Goal: Task Accomplishment & Management: Manage account settings

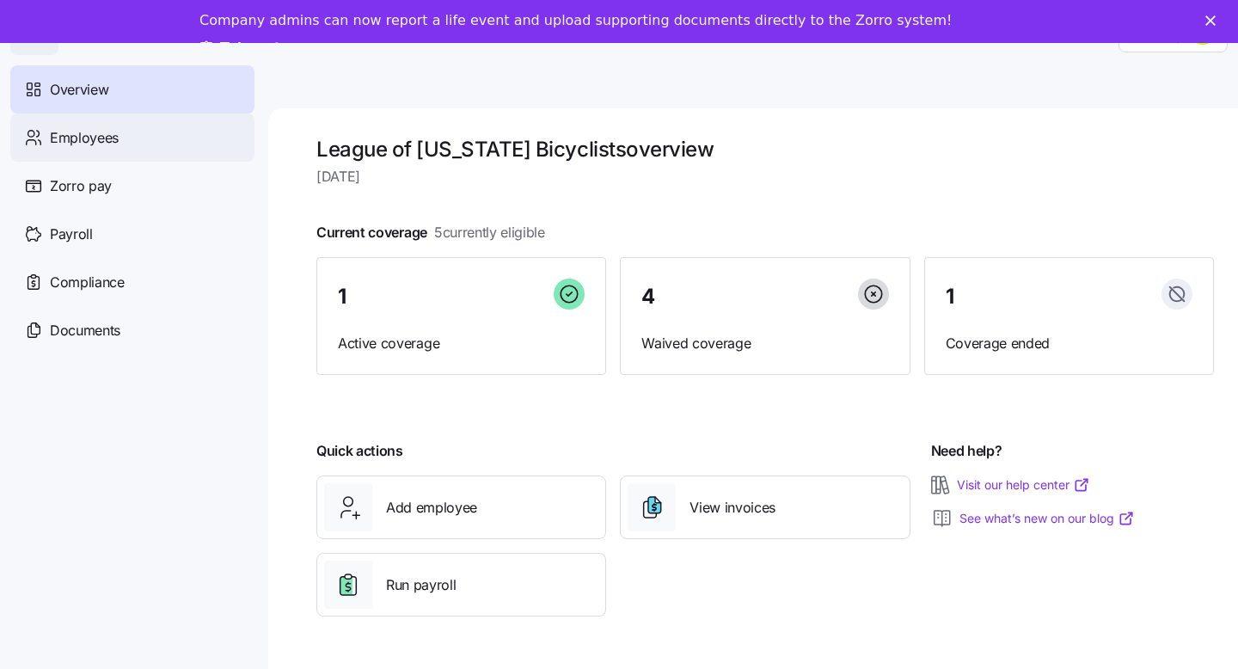
click at [101, 137] on span "Employees" at bounding box center [84, 137] width 69 height 21
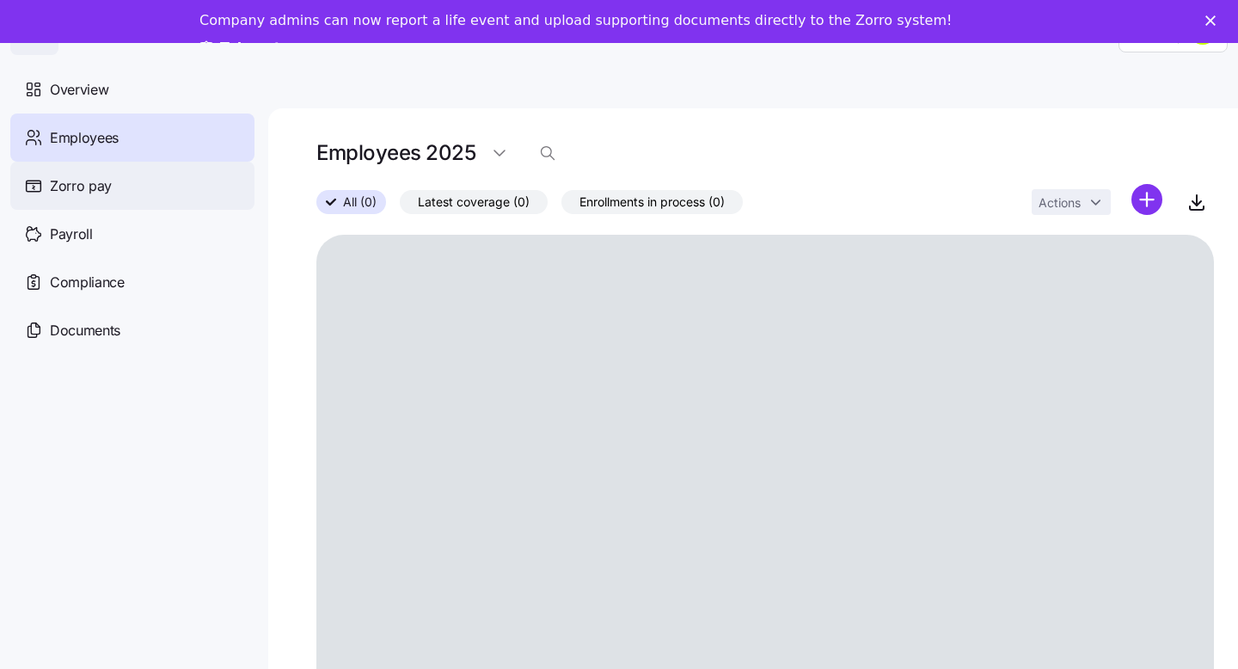
click at [82, 193] on span "Zorro pay" at bounding box center [81, 185] width 62 height 21
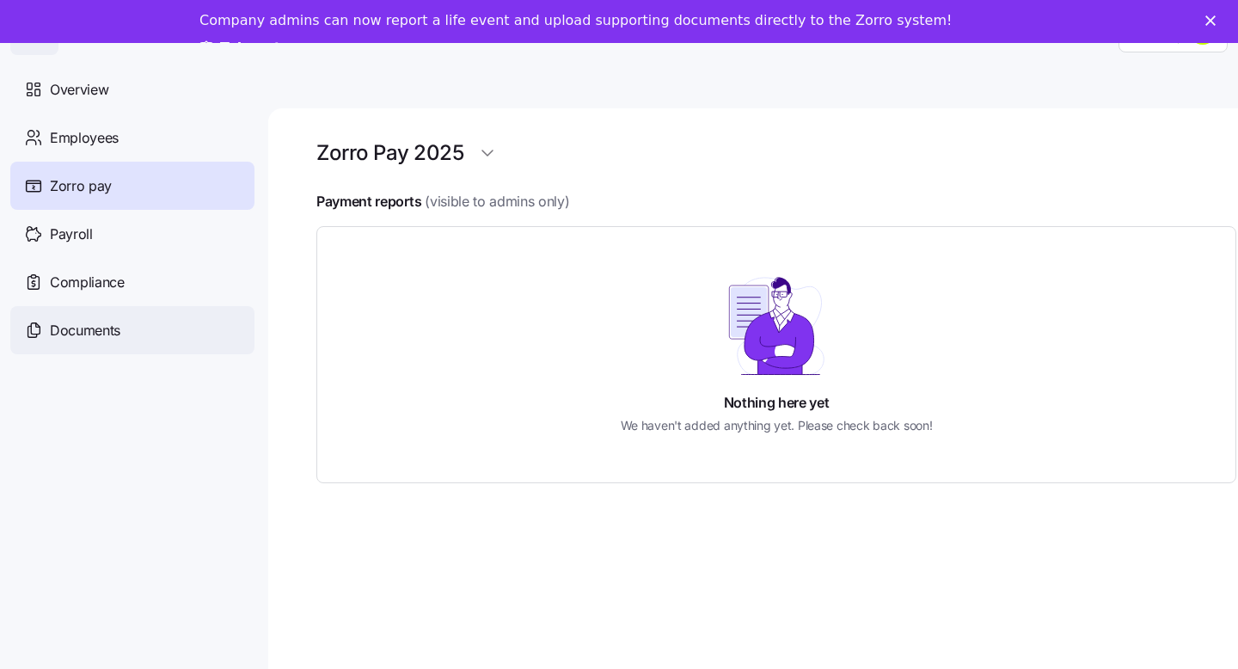
click at [110, 322] on span "Documents" at bounding box center [85, 330] width 70 height 21
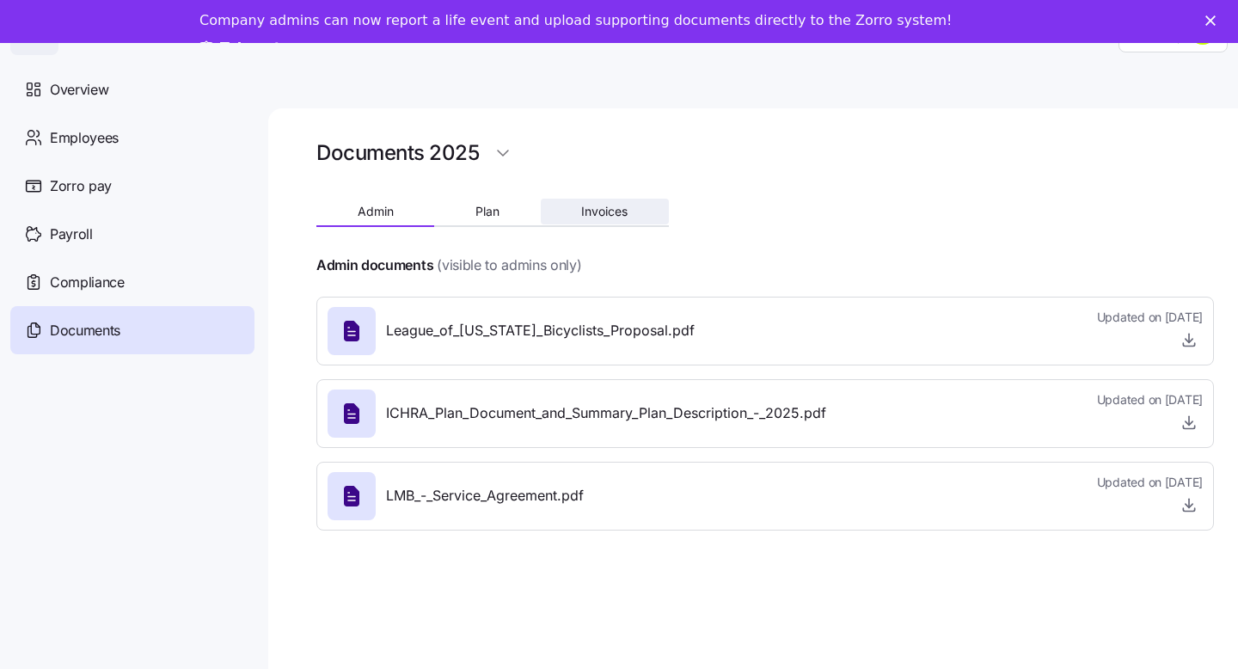
click at [610, 212] on span "Invoices" at bounding box center [604, 211] width 46 height 12
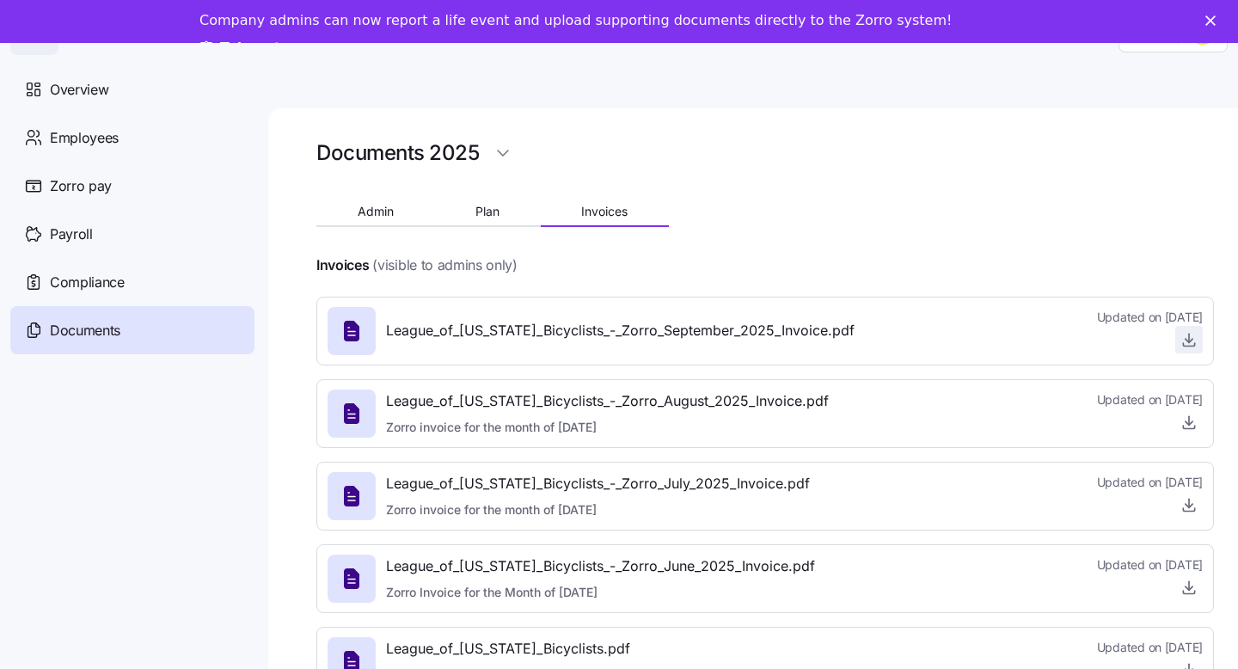
click at [1191, 341] on icon "button" at bounding box center [1188, 339] width 17 height 17
click at [1209, 19] on icon "Close" at bounding box center [1210, 20] width 10 height 10
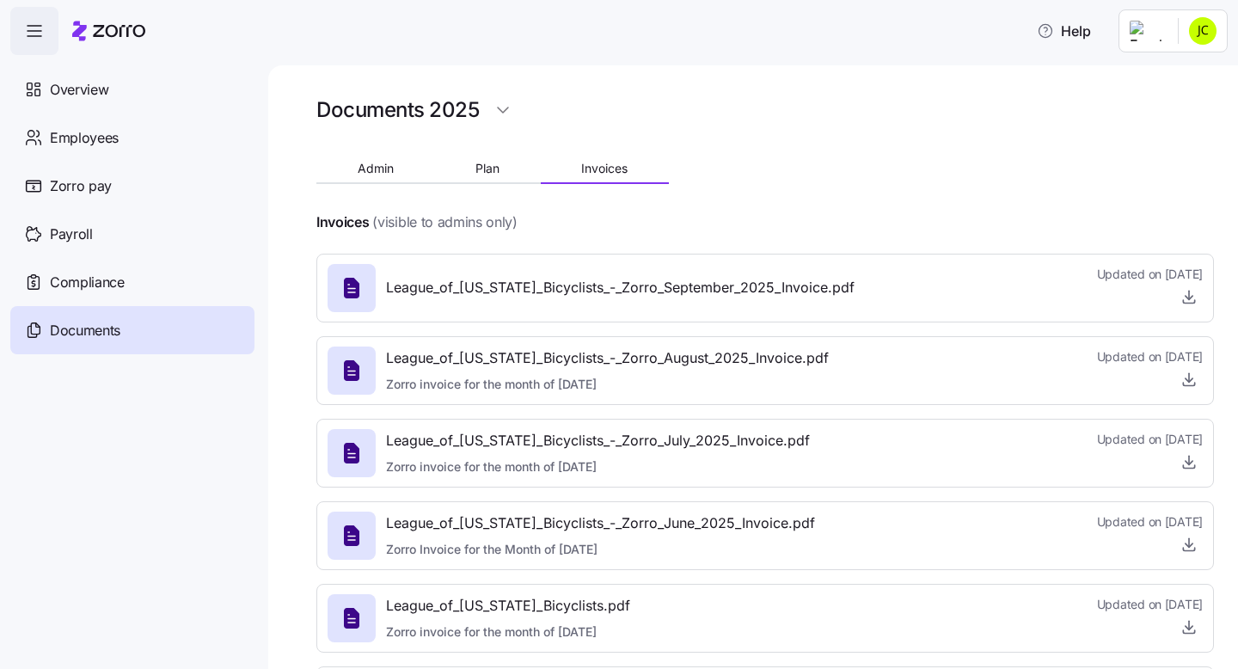
click at [1196, 33] on html "Help Overview Employees Zorro pay Payroll Compliance Documents Documents 2025 A…" at bounding box center [619, 329] width 1238 height 658
click at [367, 166] on html "Help Overview Employees Zorro pay Payroll Compliance Documents Documents 2025 A…" at bounding box center [619, 329] width 1238 height 658
click at [371, 166] on span "Admin" at bounding box center [376, 168] width 36 height 12
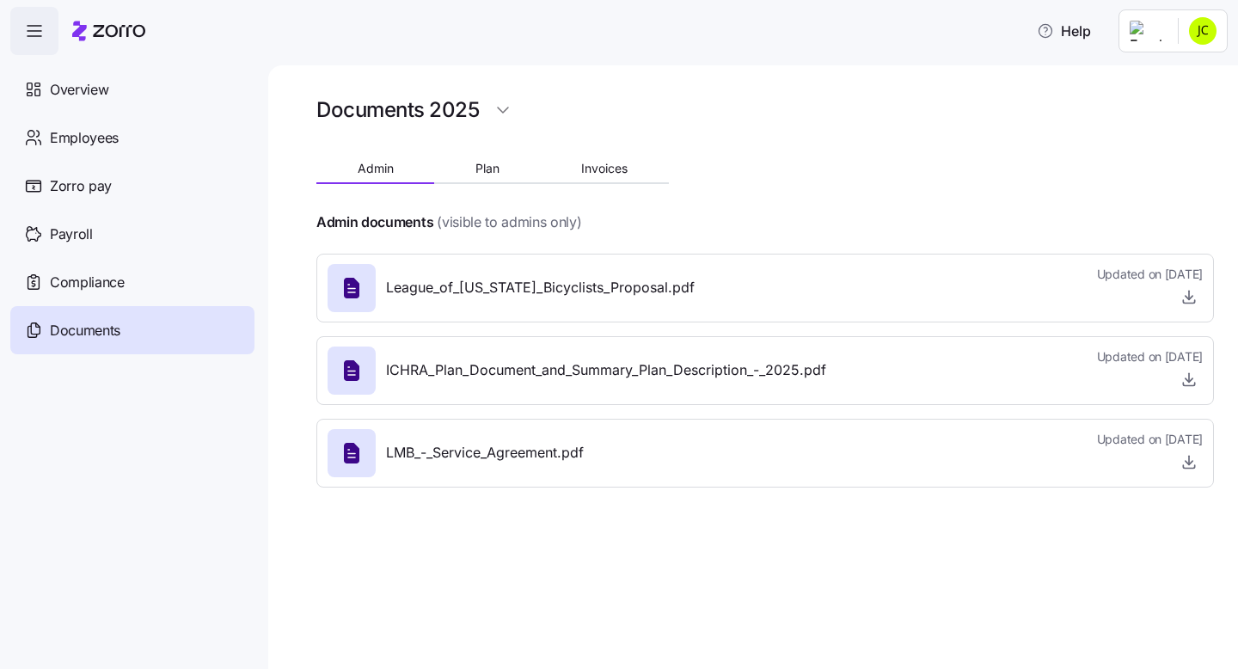
click at [1176, 36] on html "Help Overview Employees Zorro pay Payroll Compliance Documents Documents 2025 A…" at bounding box center [619, 329] width 1238 height 658
click at [1152, 116] on div "My settings" at bounding box center [1145, 119] width 90 height 19
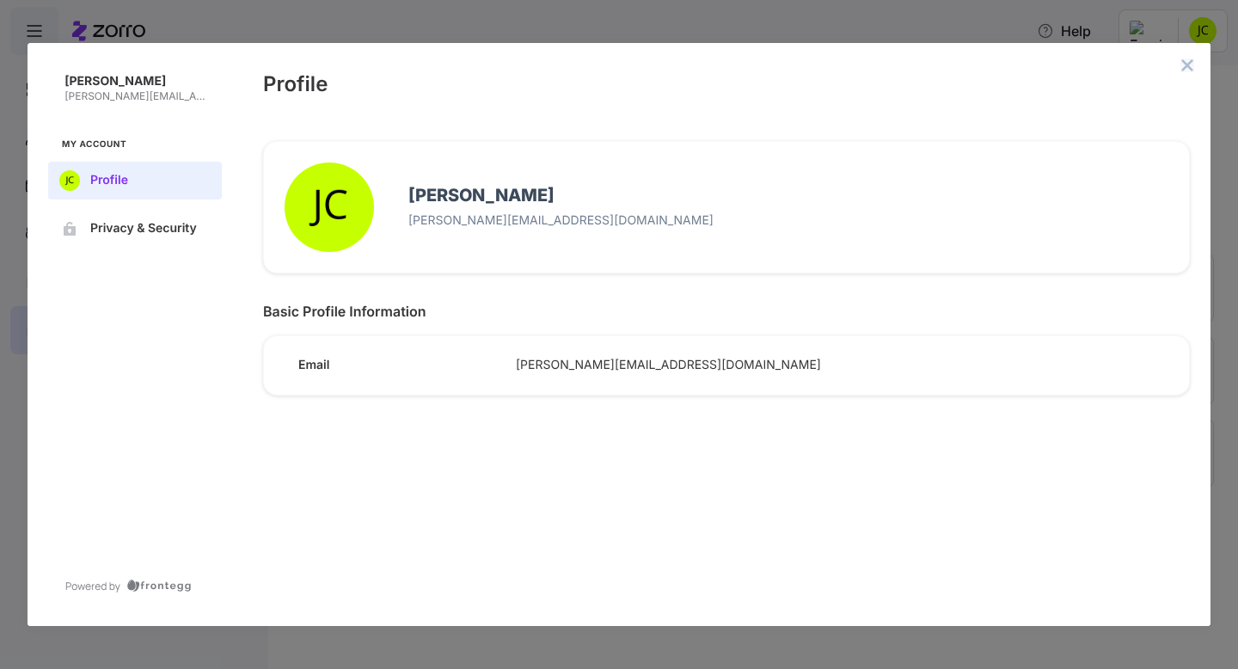
click at [1187, 64] on icon "close admin-box" at bounding box center [1187, 64] width 11 height 11
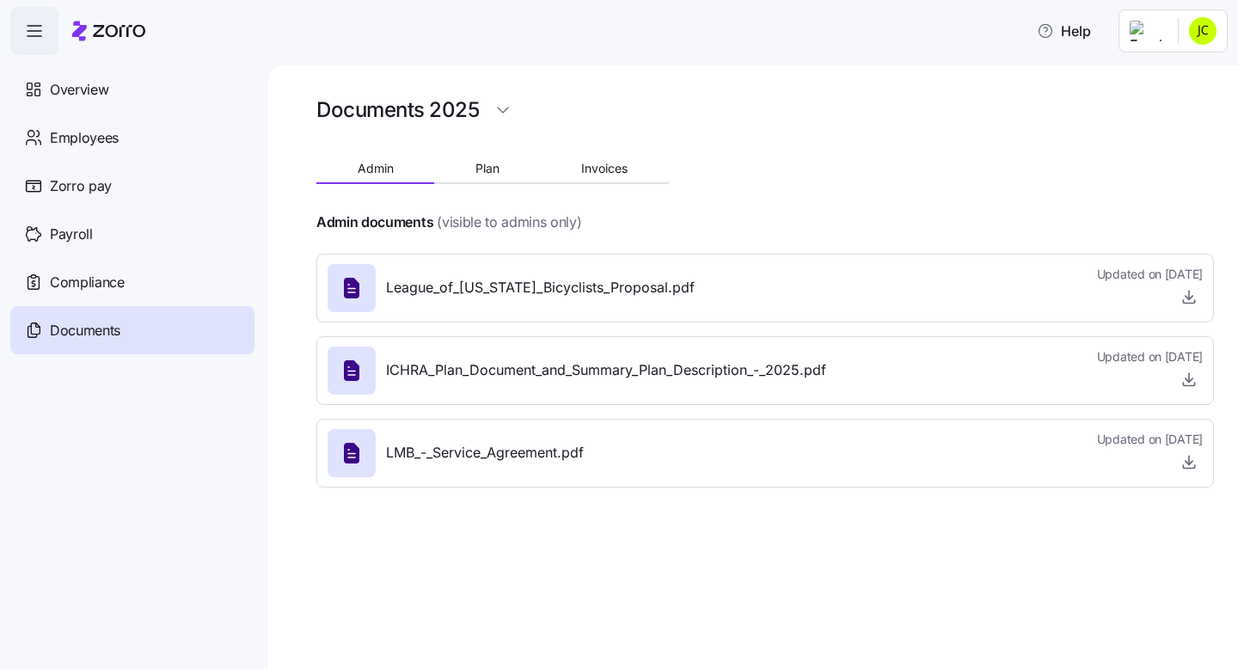
click at [1153, 36] on html "Help Overview Employees Zorro pay Payroll Compliance Documents Documents 2025 A…" at bounding box center [619, 329] width 1238 height 658
click at [1157, 139] on div "Company setup" at bounding box center [1156, 147] width 113 height 19
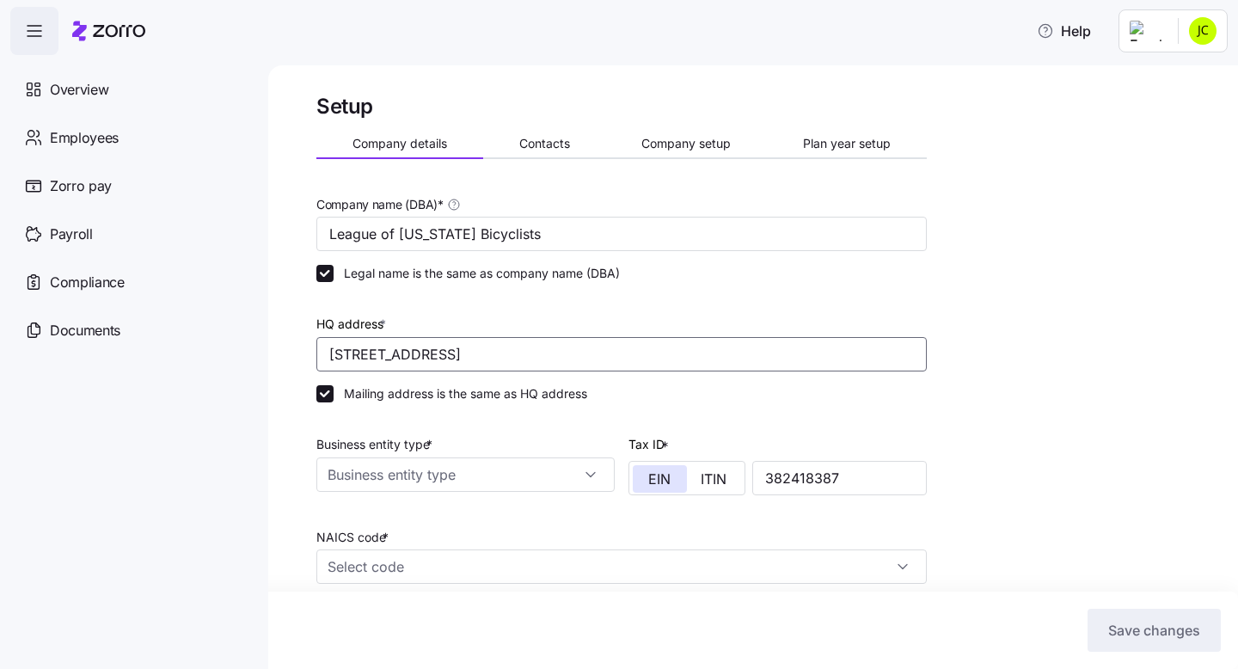
click at [348, 356] on input "[STREET_ADDRESS]" at bounding box center [621, 354] width 610 height 34
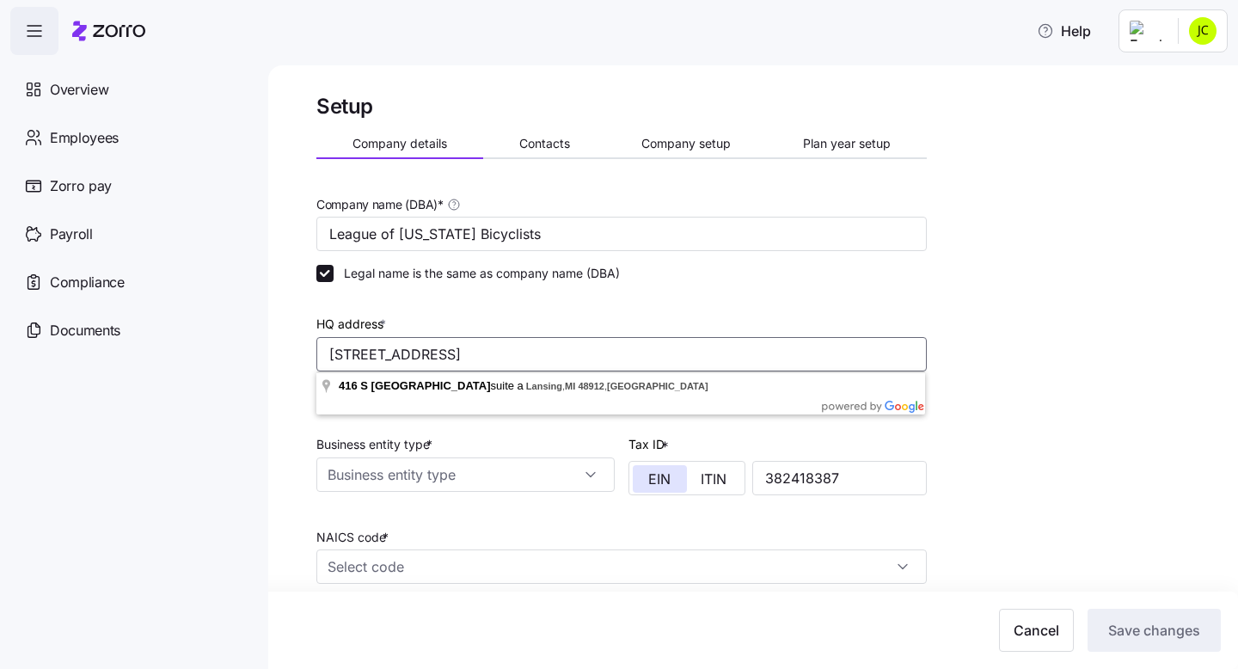
click at [472, 355] on input "[STREET_ADDRESS]" at bounding box center [621, 354] width 610 height 34
click at [672, 351] on input "[STREET_ADDRESS]" at bounding box center [621, 354] width 610 height 34
type input "[STREET_ADDRESS]"
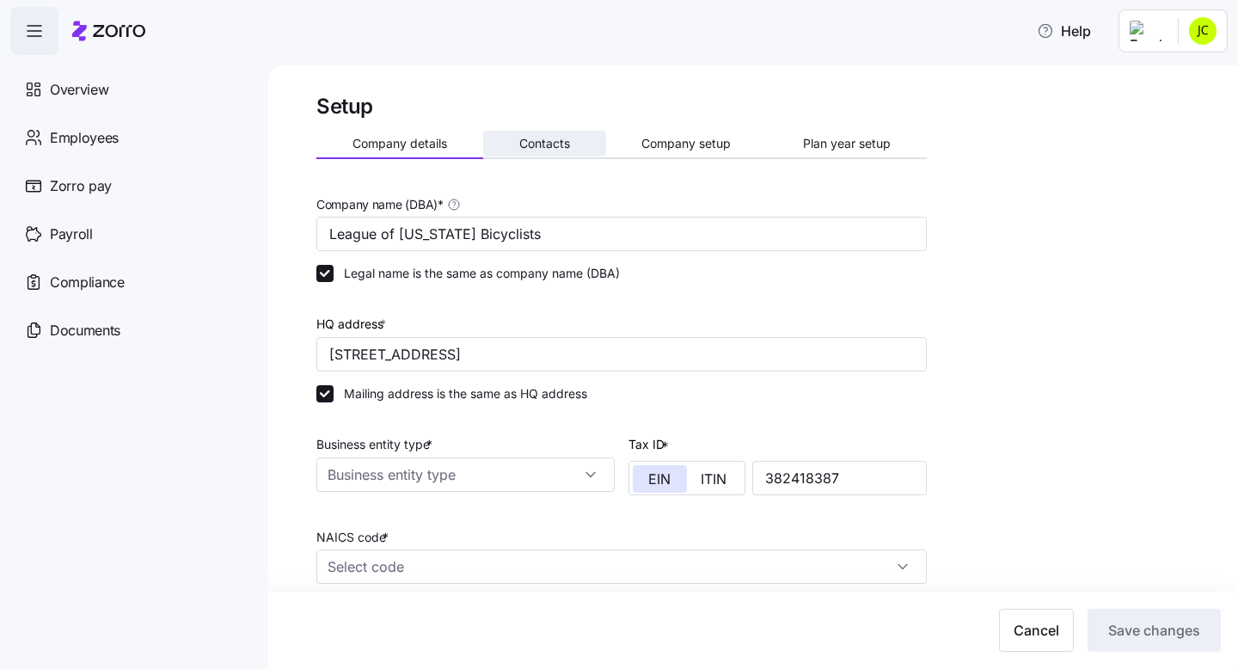
click at [554, 141] on span "Contacts" at bounding box center [544, 144] width 51 height 12
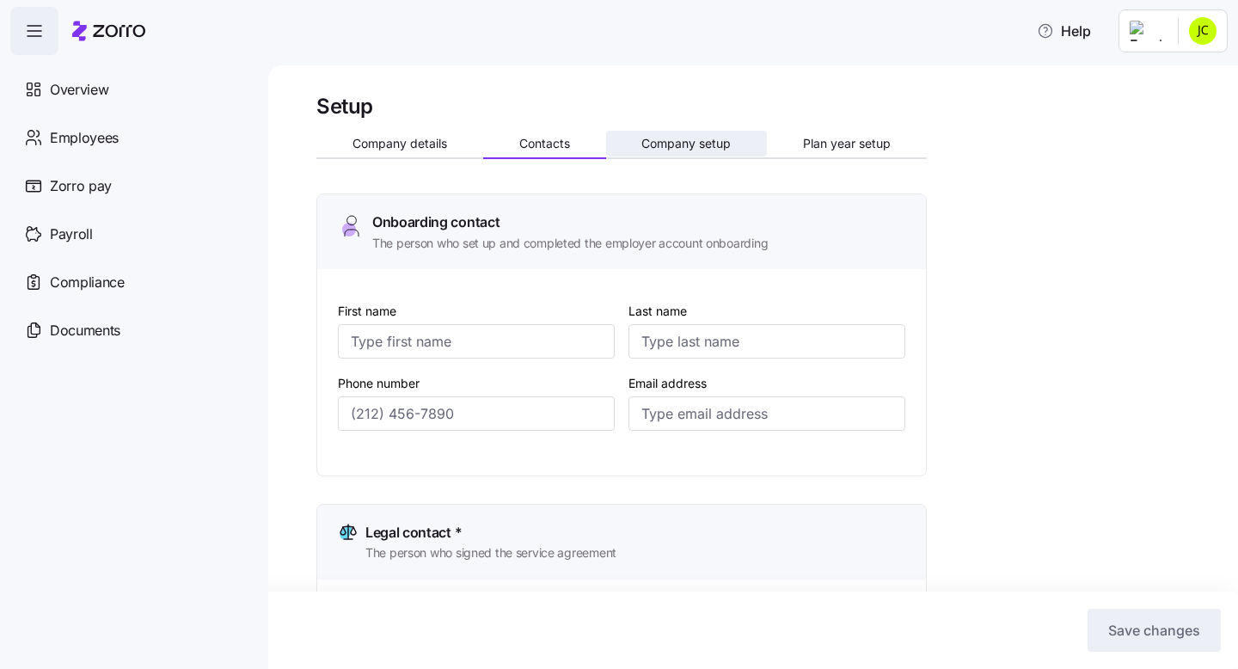
click at [682, 144] on span "Company setup" at bounding box center [685, 144] width 89 height 12
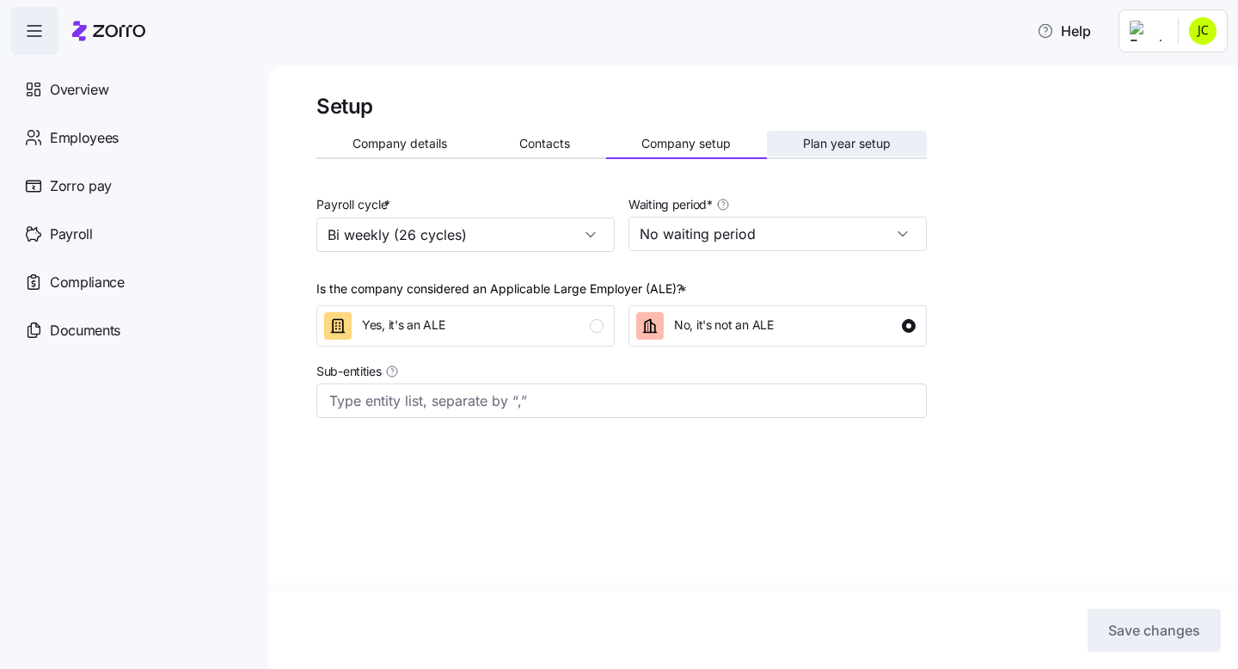
click at [857, 145] on span "Plan year setup" at bounding box center [847, 144] width 88 height 12
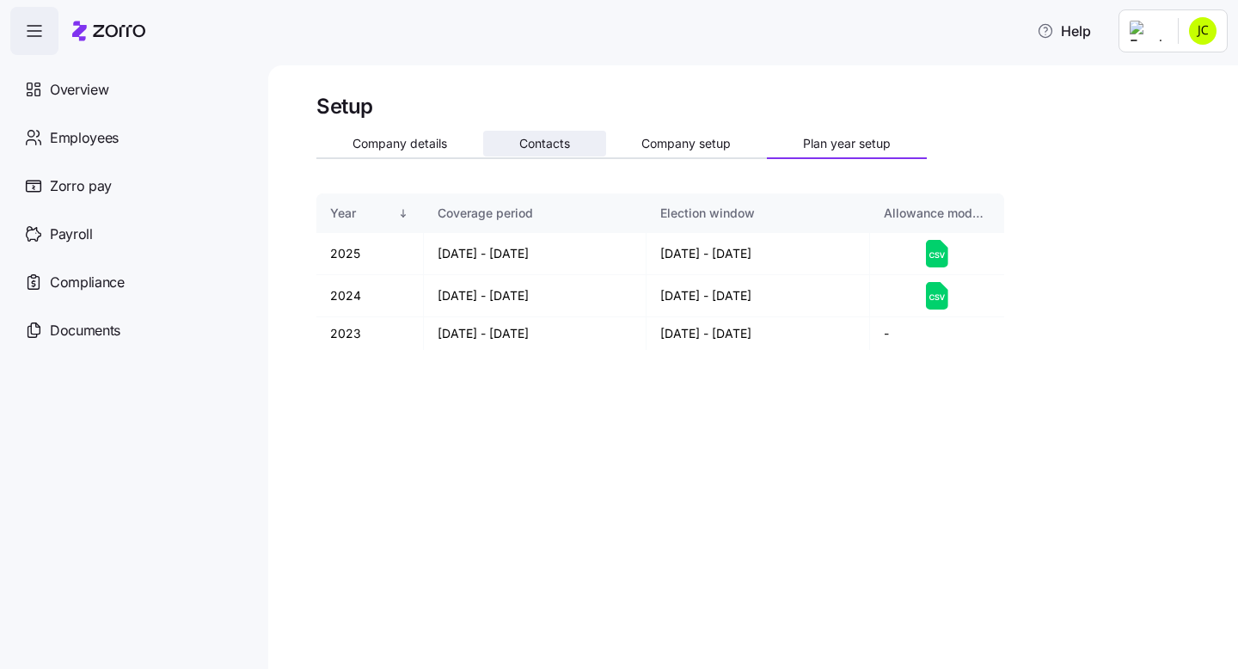
click at [560, 141] on span "Contacts" at bounding box center [544, 144] width 51 height 12
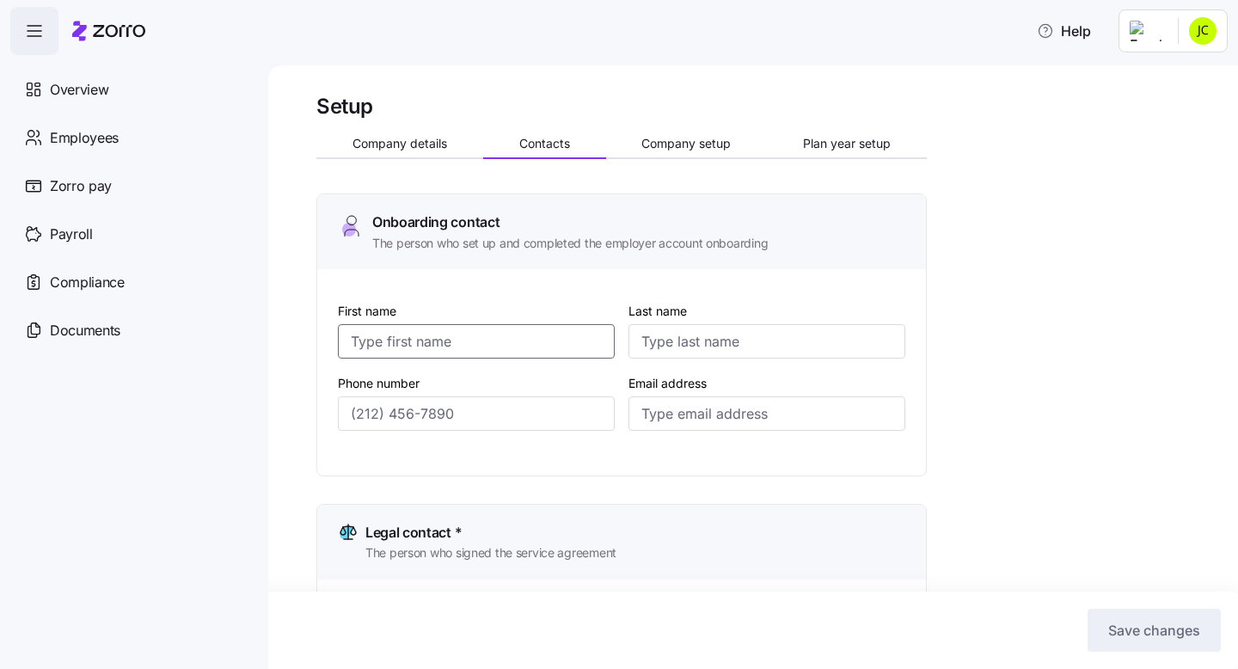
click at [410, 343] on input "First name" at bounding box center [476, 341] width 277 height 34
type input "[PERSON_NAME]"
type input "Rohrere"
click at [381, 407] on input "Phone number" at bounding box center [476, 413] width 277 height 34
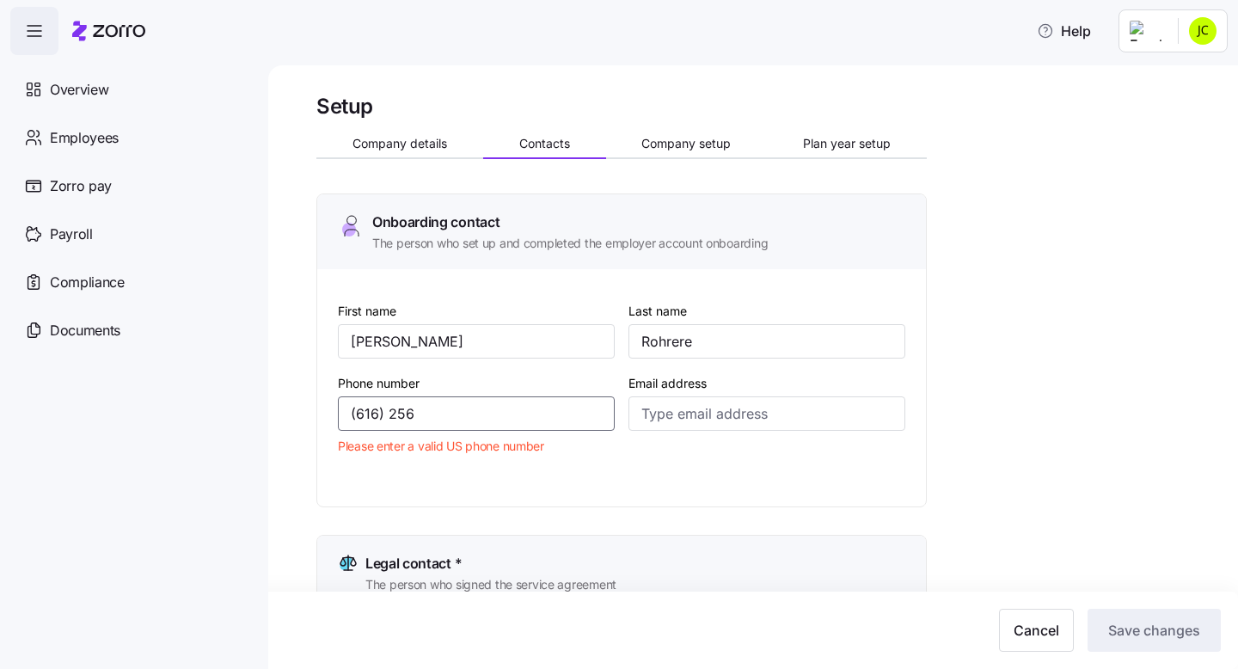
type input "(616) 256"
drag, startPoint x: 450, startPoint y: 415, endPoint x: 301, endPoint y: 420, distance: 149.6
click at [301, 420] on div "Setup Company details Contacts Company setup Plan year setup Onboarding contact…" at bounding box center [752, 366] width 969 height 603
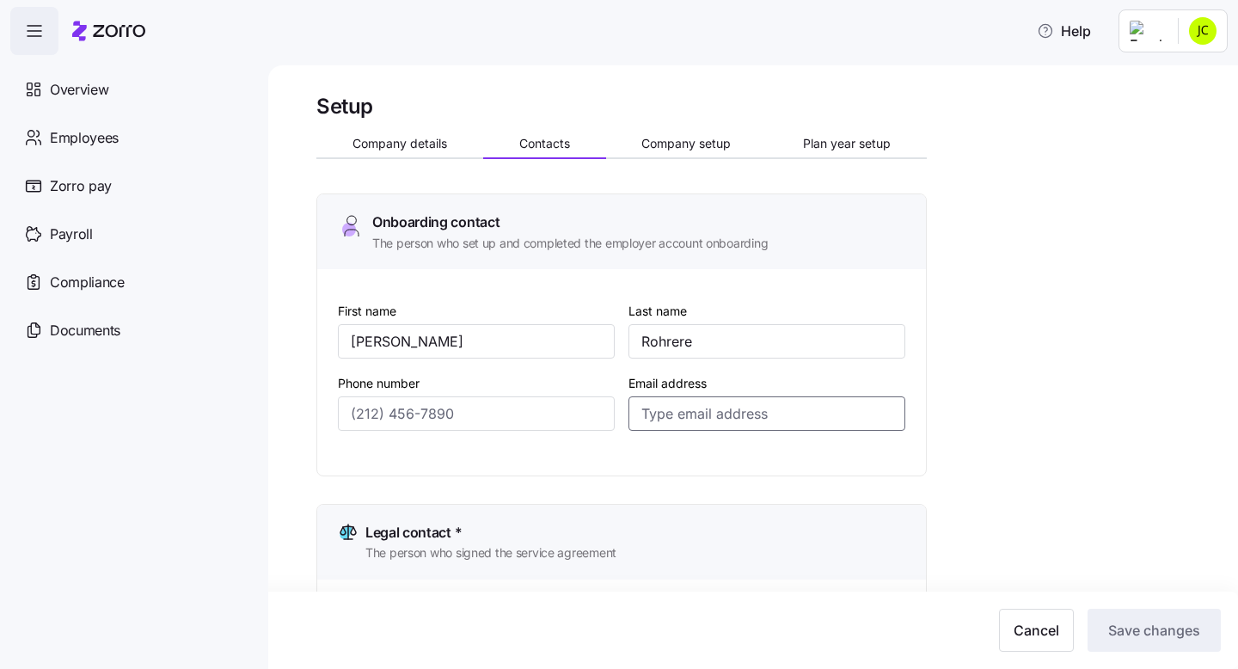
click at [658, 406] on input "Email address" at bounding box center [766, 413] width 277 height 34
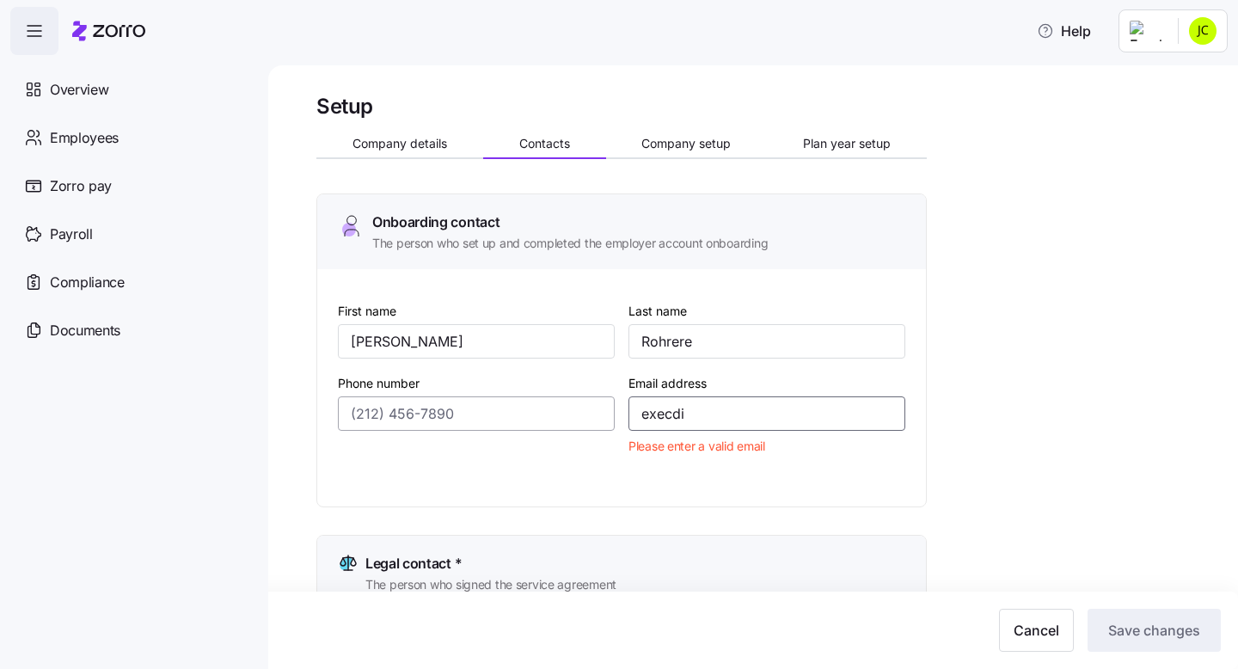
drag, startPoint x: 735, startPoint y: 425, endPoint x: 597, endPoint y: 409, distance: 138.4
click at [597, 408] on div "First name [PERSON_NAME] Last name [PERSON_NAME] Phone number Email address exe…" at bounding box center [621, 394] width 581 height 203
paste input "[EMAIL_ADDRESS][DOMAIN_NAME]"
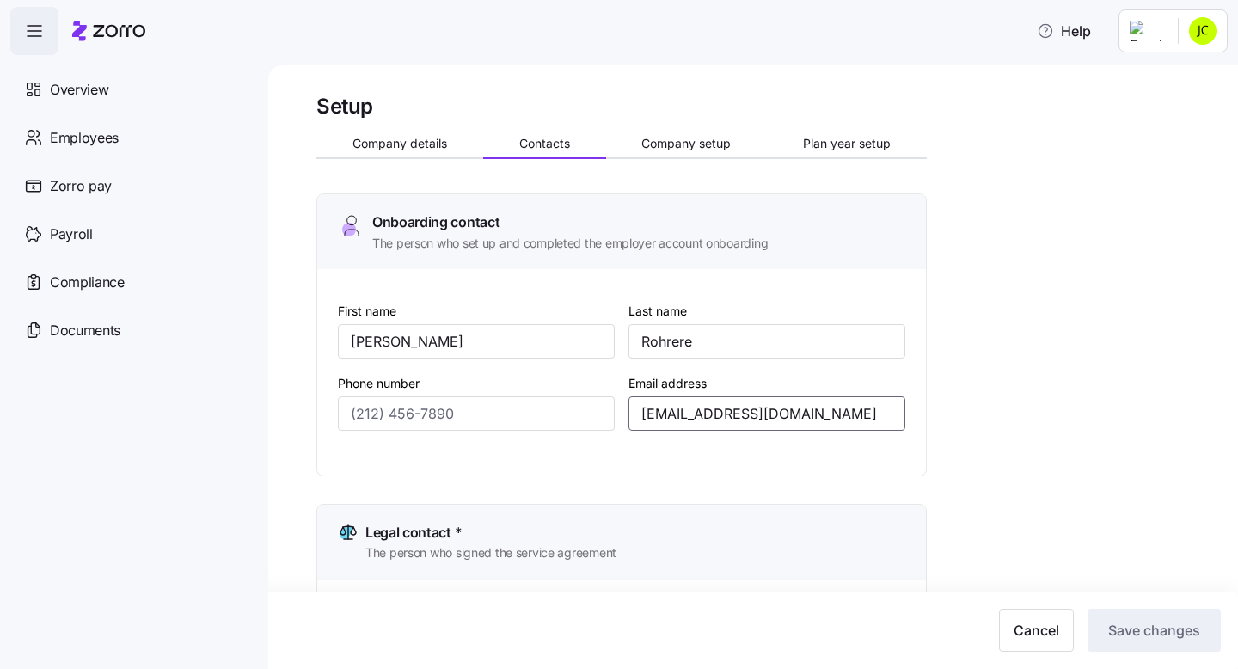
type input "[EMAIL_ADDRESS][DOMAIN_NAME]"
click at [815, 452] on div "First name [PERSON_NAME] Last name [PERSON_NAME] Phone number Email address [EM…" at bounding box center [621, 378] width 581 height 171
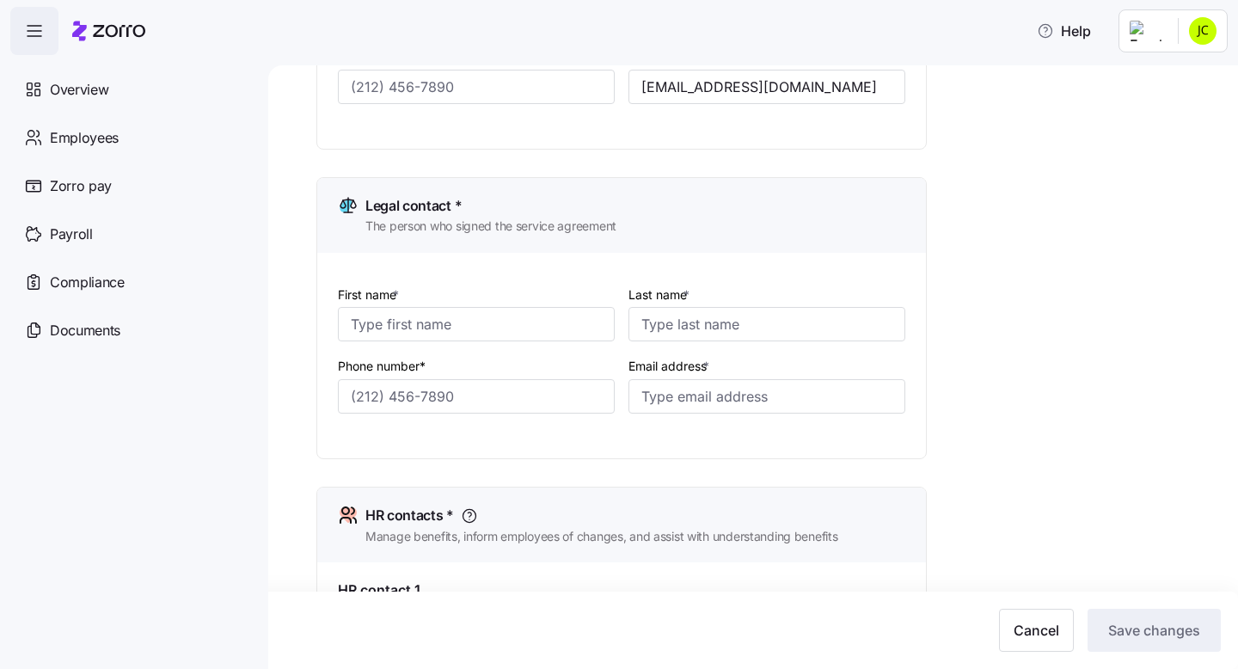
scroll to position [327, 0]
click at [368, 327] on input "First name *" at bounding box center [476, 323] width 277 height 34
drag, startPoint x: 970, startPoint y: 312, endPoint x: 928, endPoint y: 359, distance: 63.3
click at [970, 312] on div "Setup Company details Contacts Company setup Plan year setup Onboarding contact…" at bounding box center [764, 504] width 897 height 1479
click at [778, 392] on input "Email address *" at bounding box center [766, 395] width 277 height 34
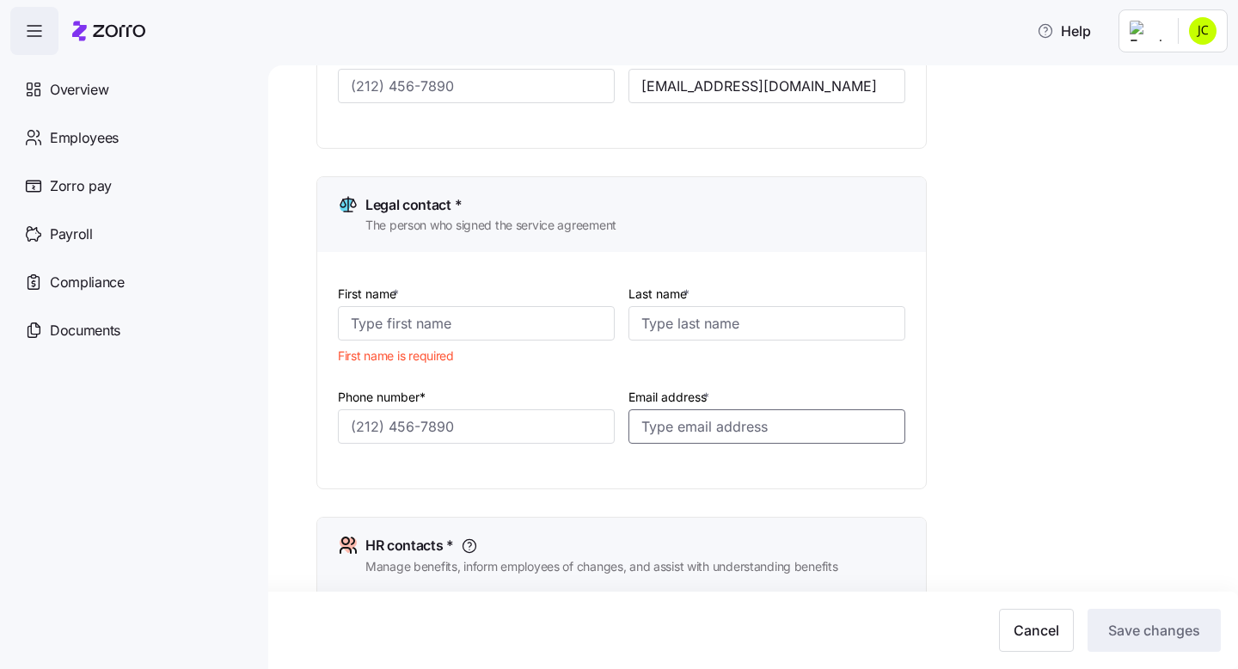
paste input "[EMAIL_ADDRESS][DOMAIN_NAME]"
type input "[EMAIL_ADDRESS][DOMAIN_NAME]"
click at [438, 327] on input "First name *" at bounding box center [476, 323] width 277 height 34
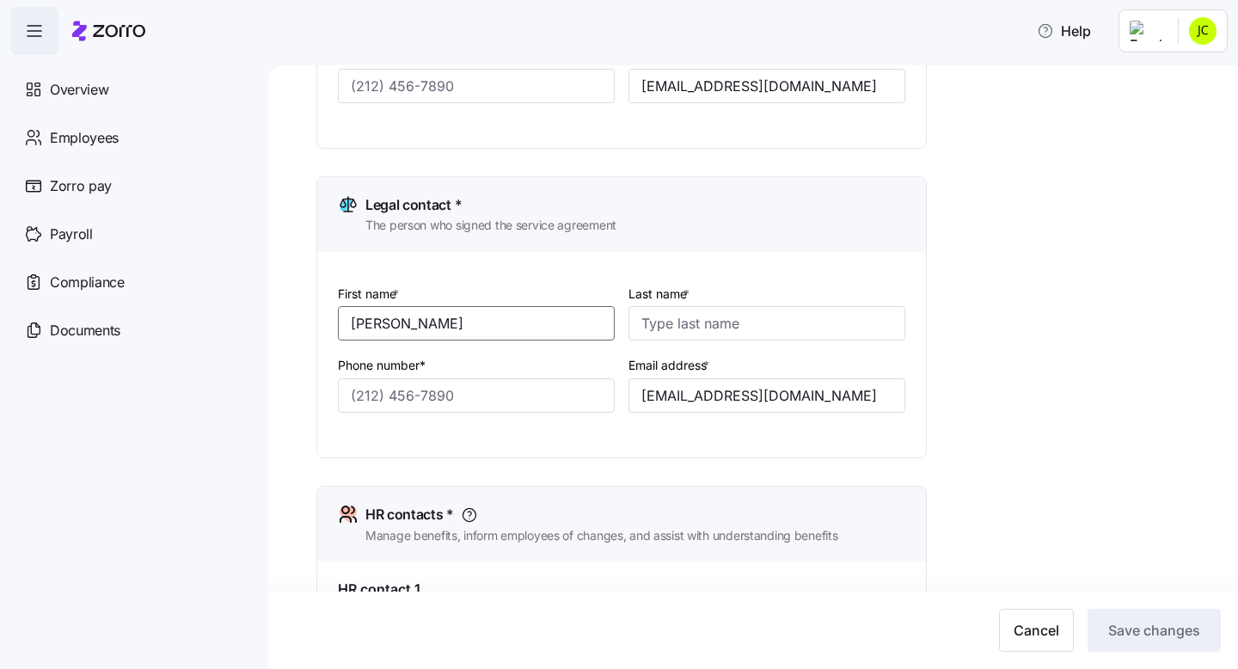
type input "[PERSON_NAME]"
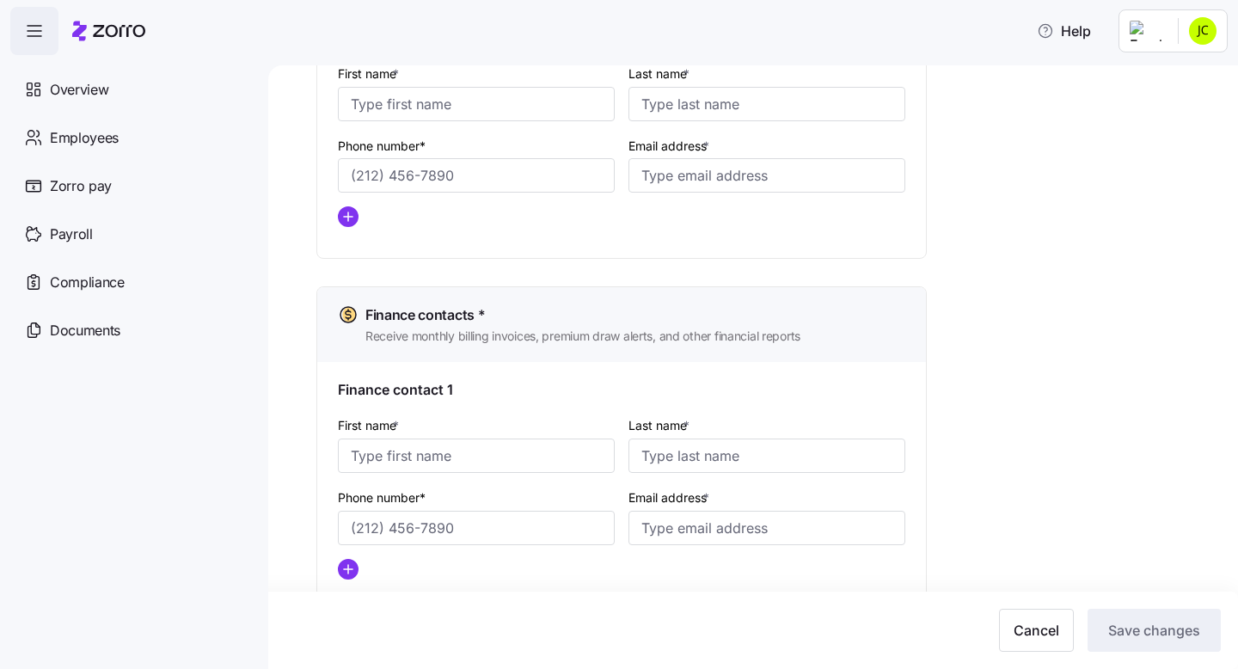
scroll to position [905, 0]
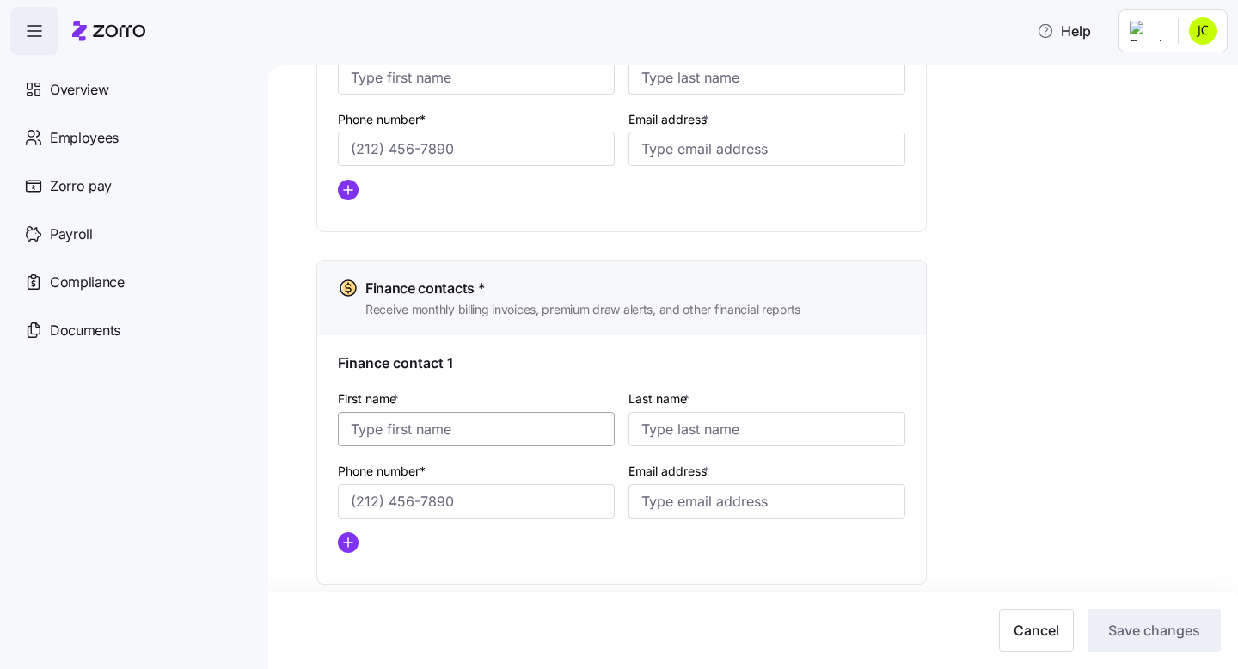
type input "[PERSON_NAME]"
click at [474, 431] on input "First name *" at bounding box center [476, 429] width 277 height 34
type input "[PERSON_NAME]"
click at [659, 507] on input "Email address *" at bounding box center [766, 501] width 277 height 34
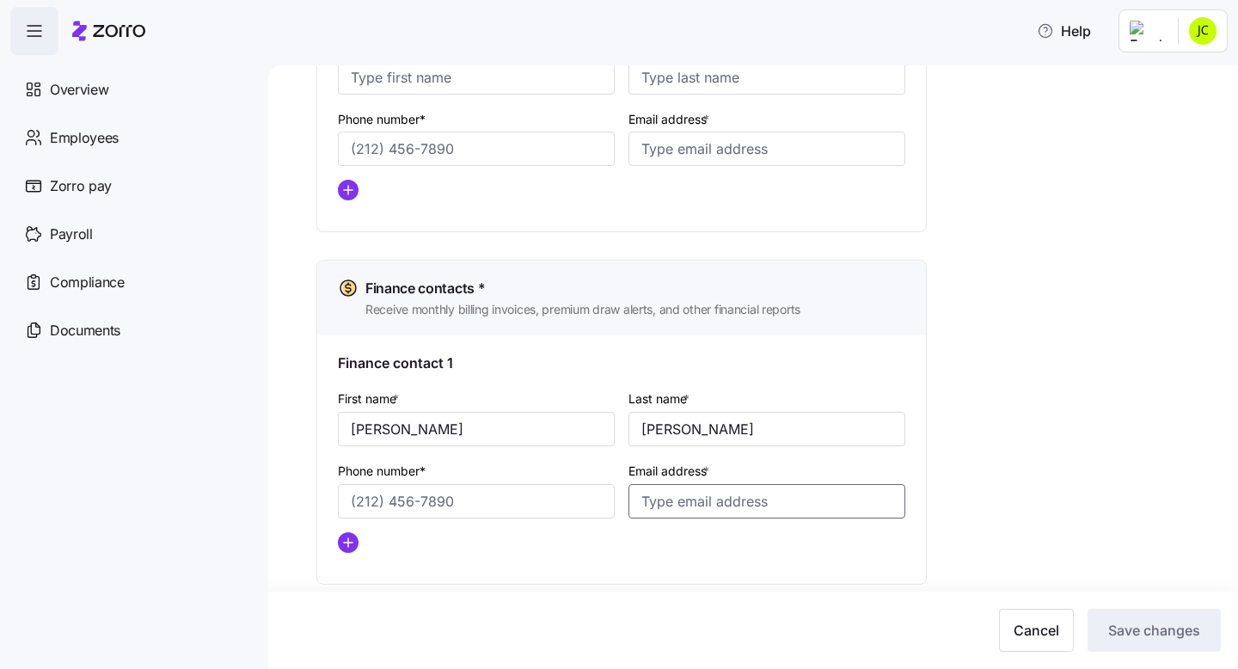
paste input "[EMAIL_ADDRESS][DOMAIN_NAME]"
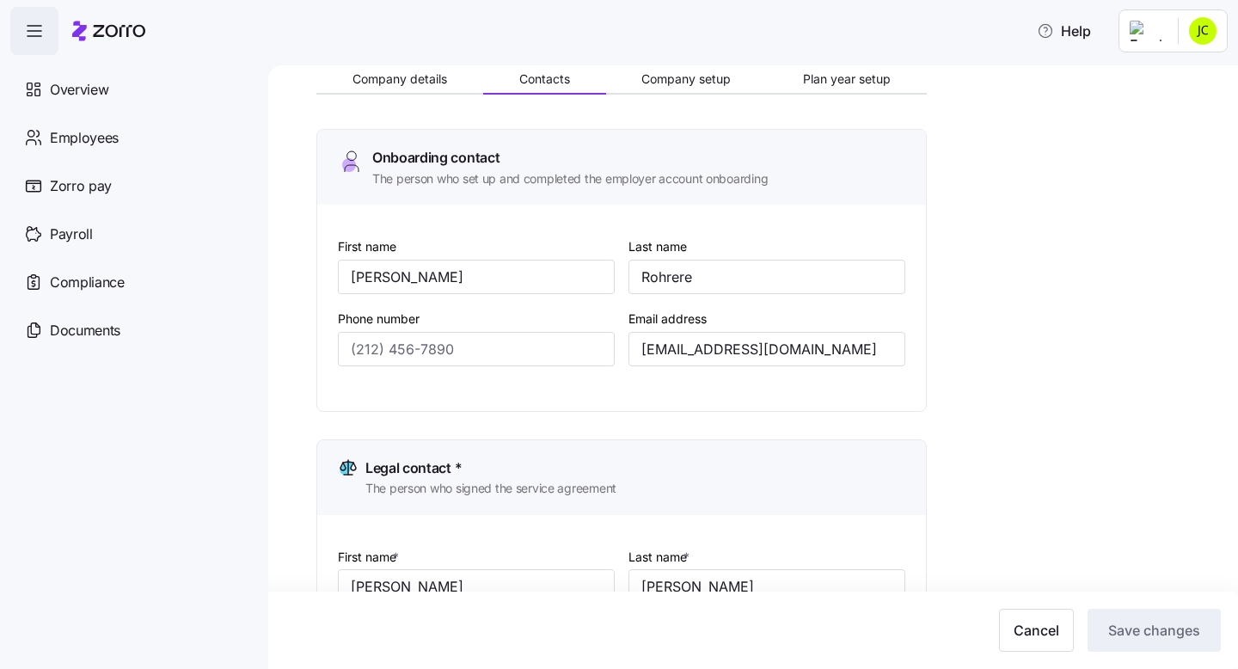
scroll to position [0, 0]
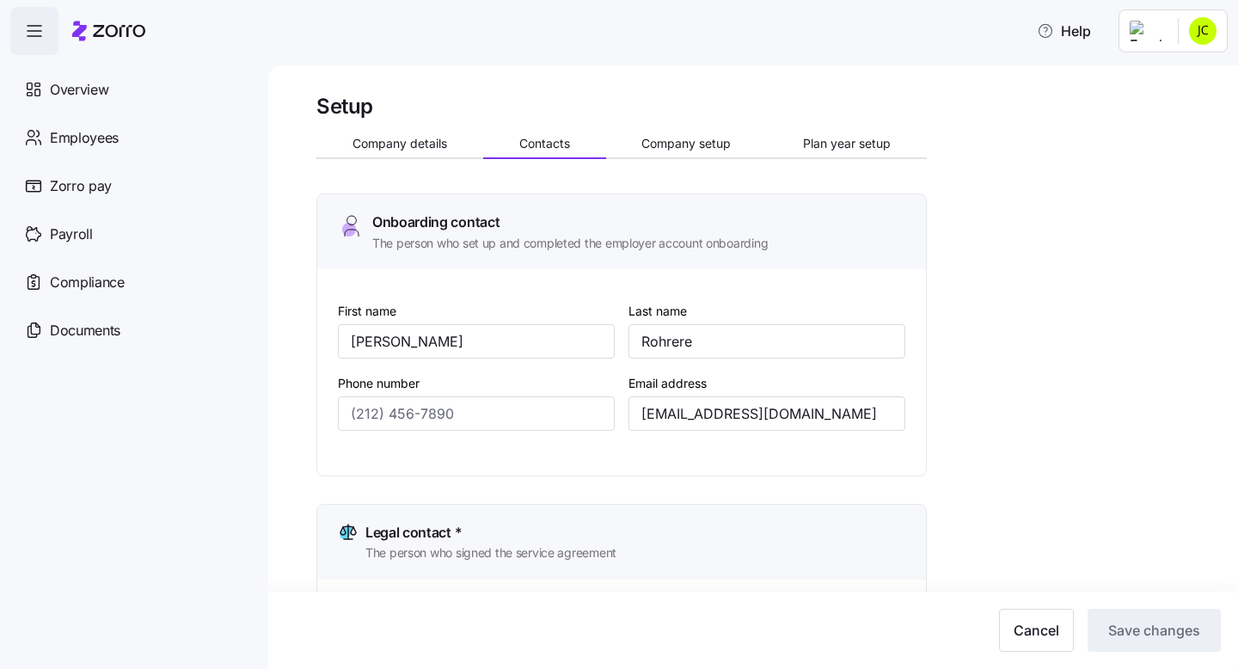
type input "[EMAIL_ADDRESS][DOMAIN_NAME]"
click at [394, 423] on input "Phone number" at bounding box center [476, 413] width 277 height 34
click at [719, 345] on input "Rohrere" at bounding box center [766, 341] width 277 height 34
type input "[PERSON_NAME]"
click at [451, 412] on input "Phone number" at bounding box center [476, 413] width 277 height 34
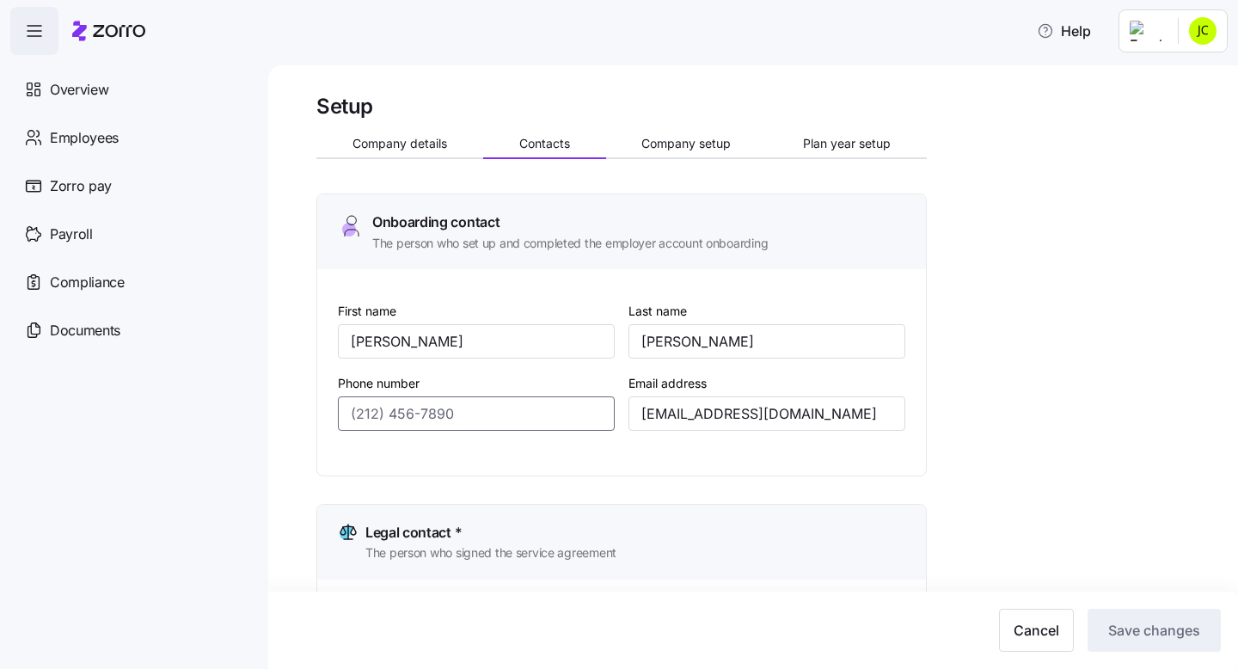
paste input "[PHONE_NUMBER]"
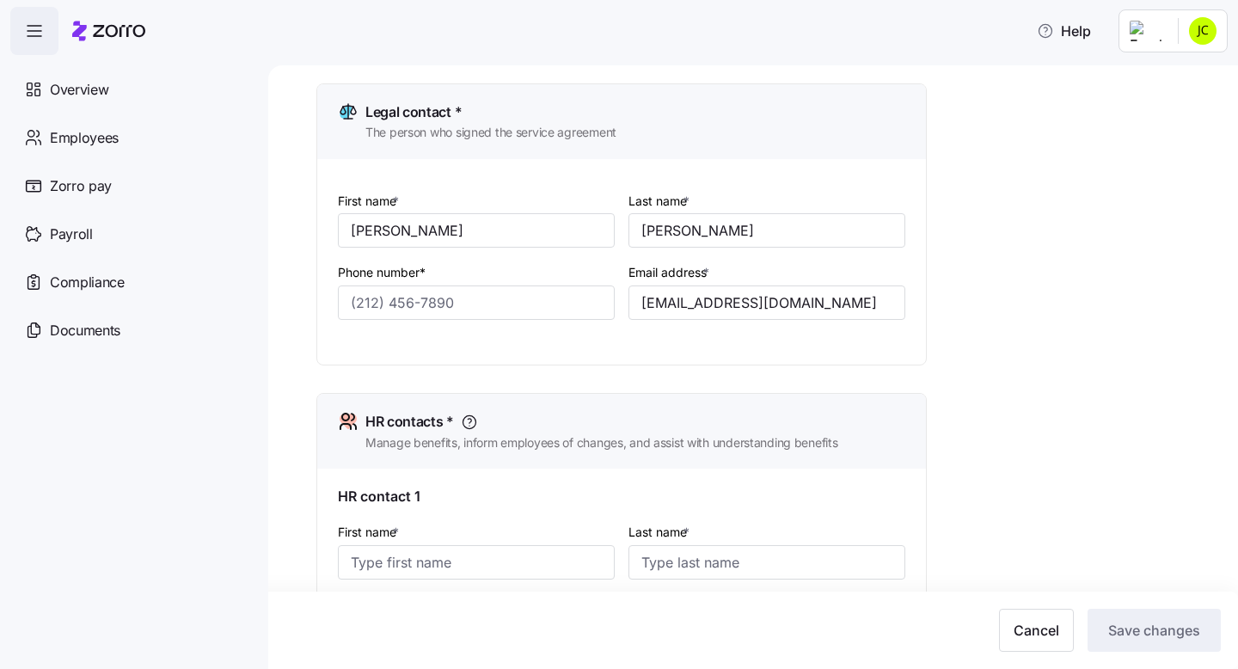
scroll to position [425, 0]
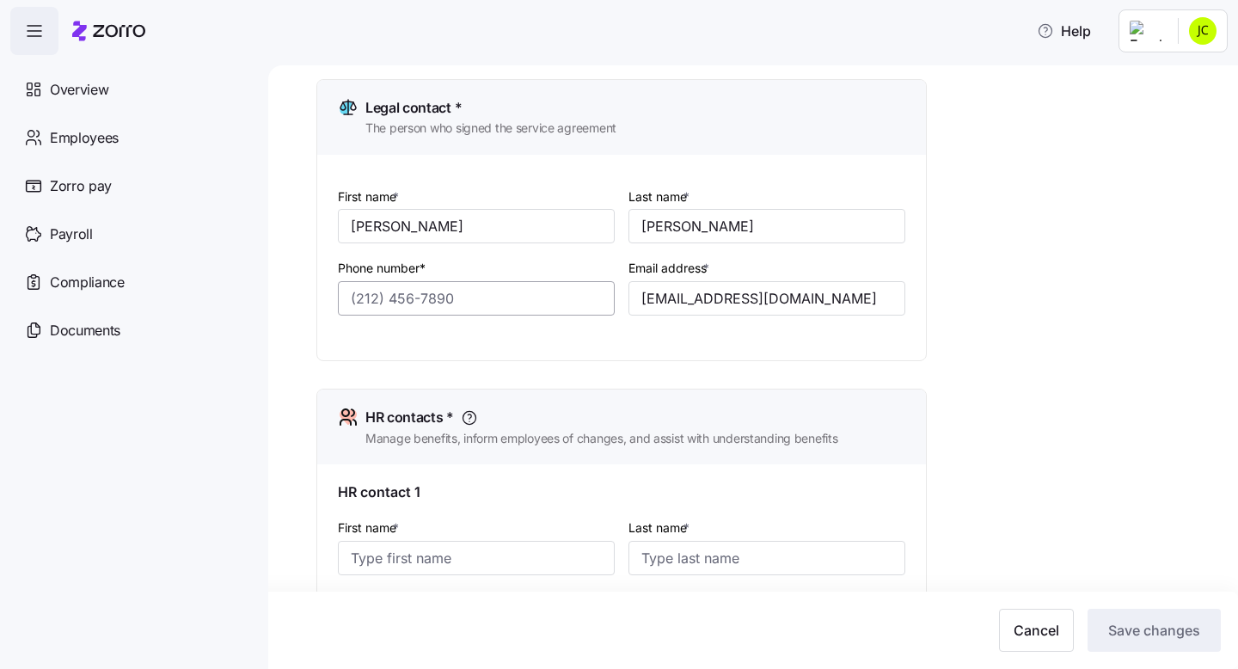
type input "[PHONE_NUMBER]"
click at [356, 296] on input "Phone number*" at bounding box center [476, 298] width 277 height 34
paste input "[PHONE_NUMBER]"
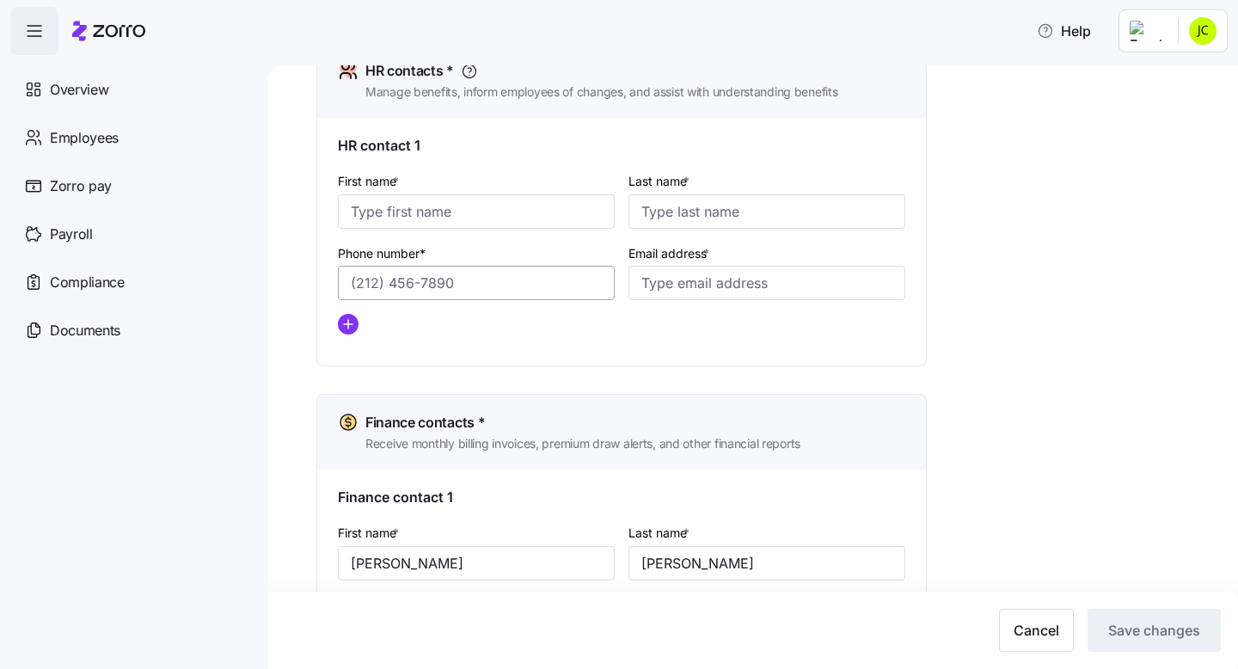
scroll to position [781, 0]
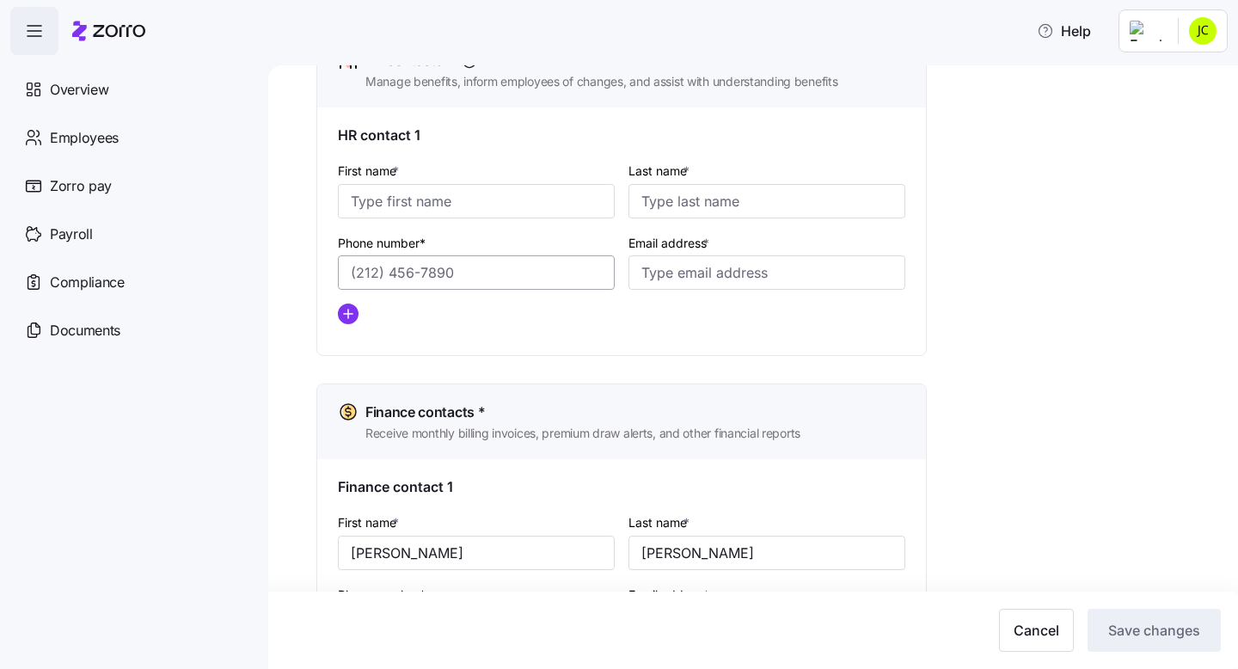
type input "[PHONE_NUMBER]"
click at [356, 276] on input "Phone number*" at bounding box center [476, 272] width 277 height 34
paste input "[PHONE_NUMBER]"
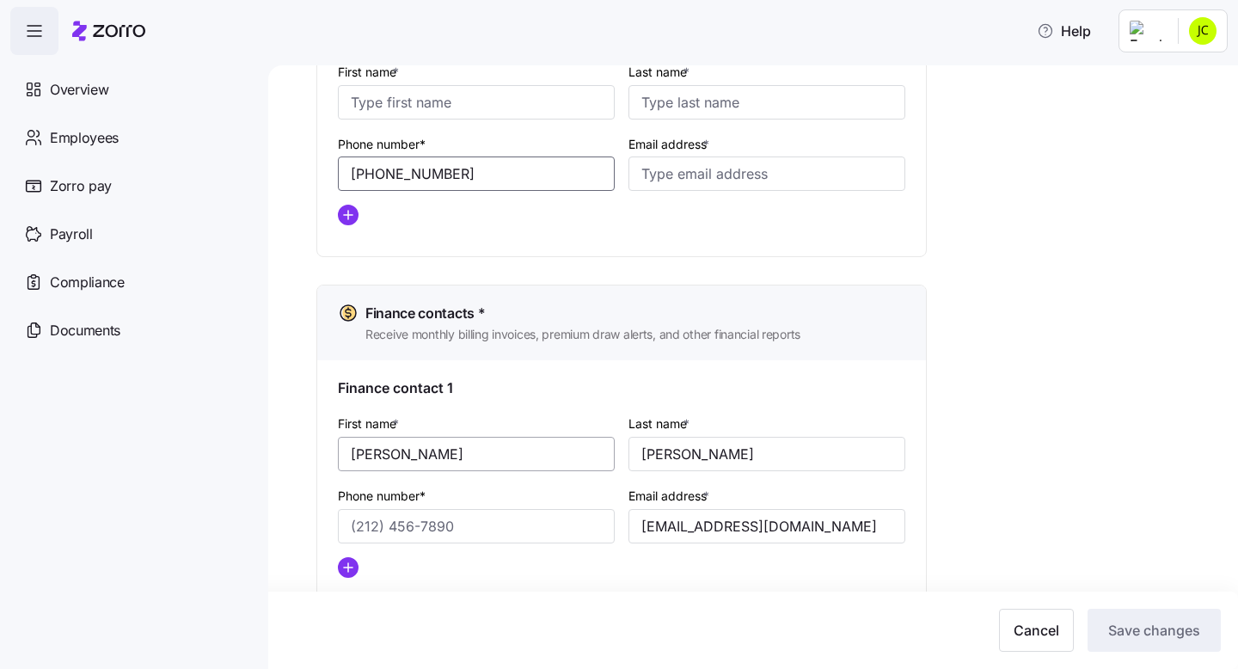
scroll to position [926, 0]
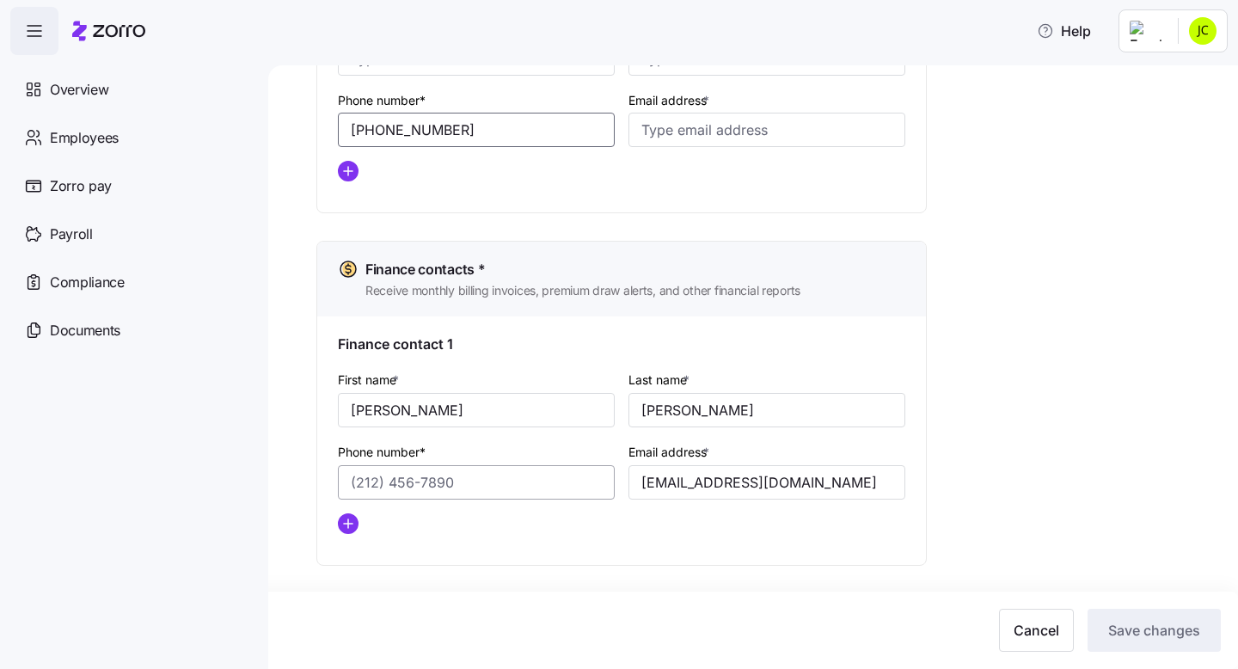
type input "[PHONE_NUMBER]"
click at [361, 480] on input "Phone number*" at bounding box center [476, 482] width 277 height 34
paste input "[PHONE_NUMBER]"
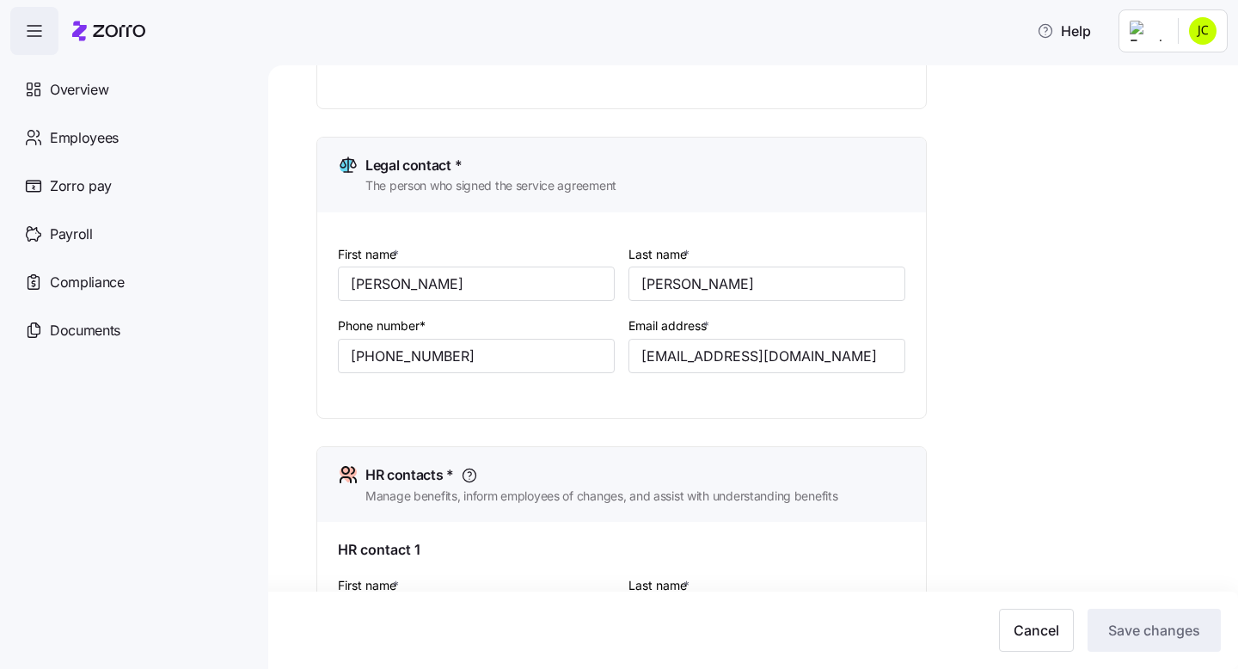
scroll to position [0, 0]
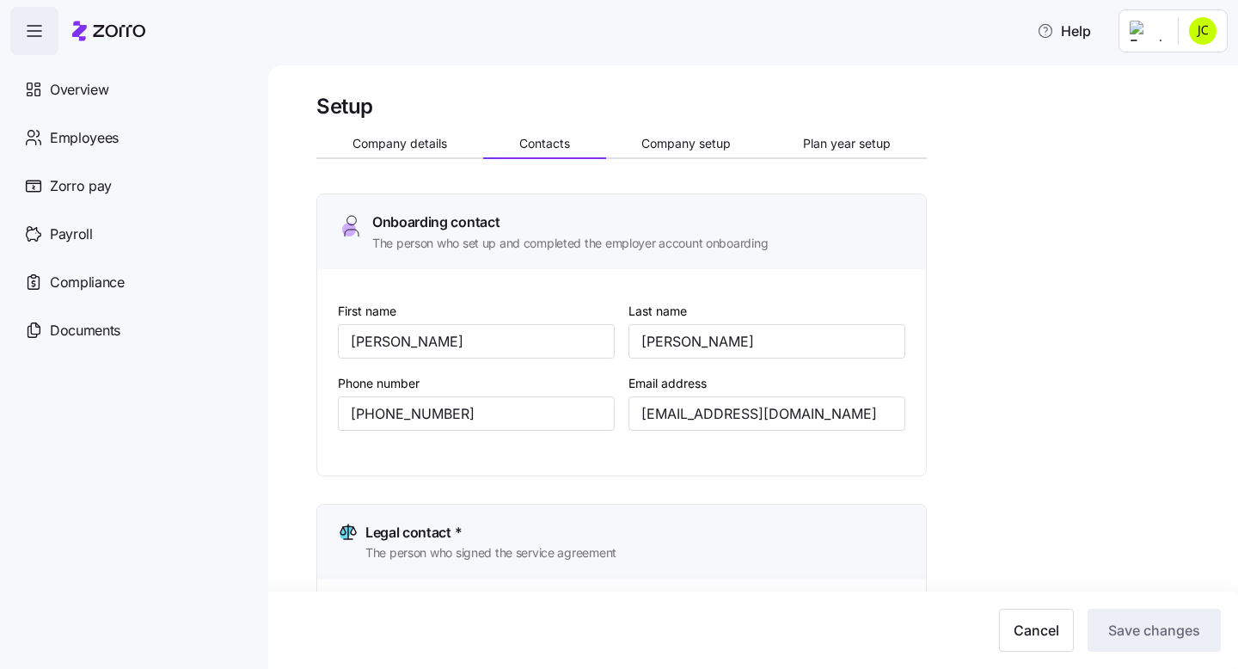
type input "[PHONE_NUMBER]"
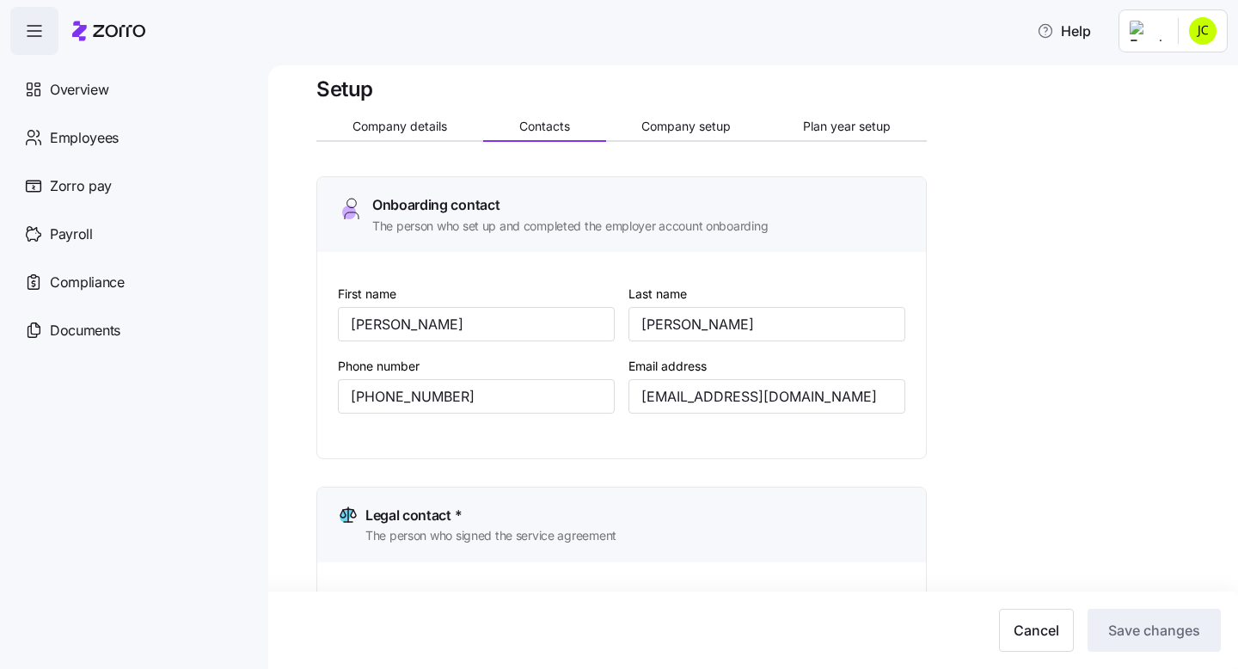
scroll to position [20, 0]
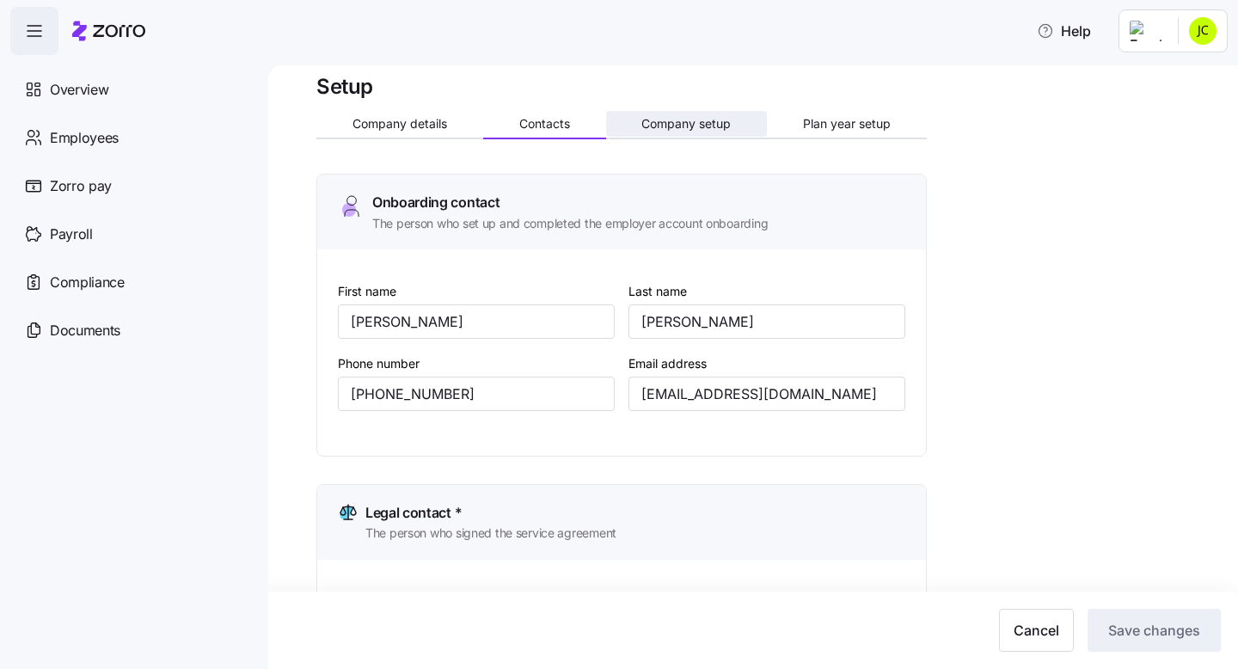
click at [668, 120] on span "Company setup" at bounding box center [685, 124] width 89 height 12
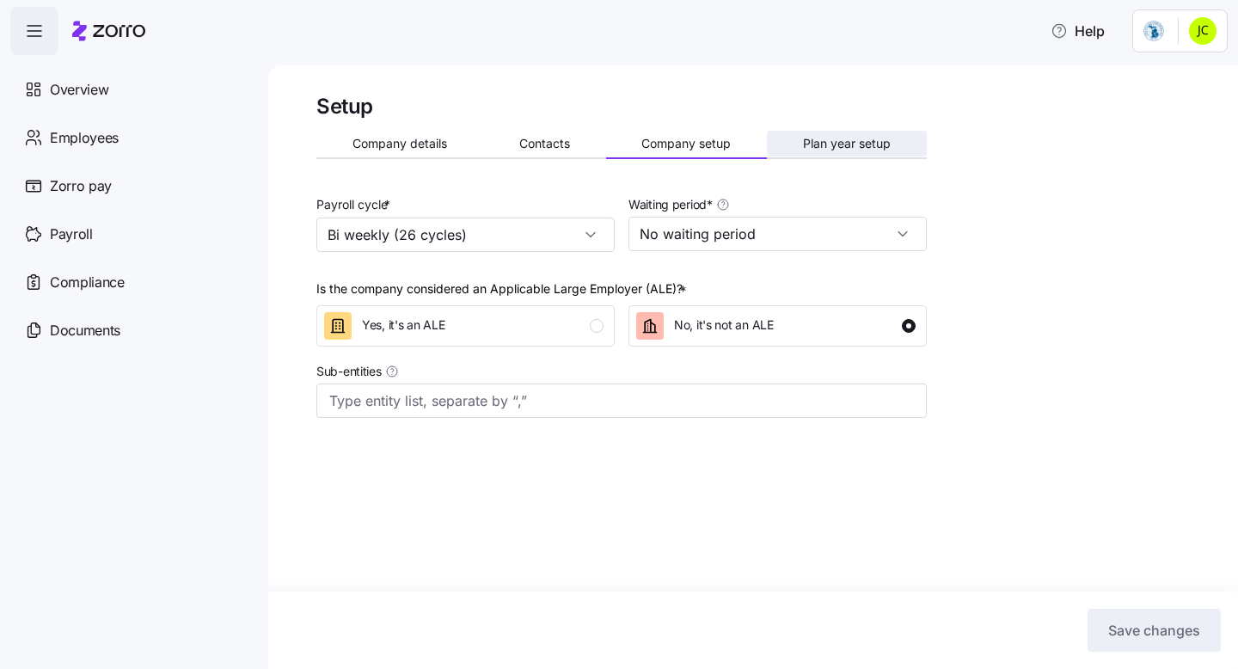
click at [842, 144] on span "Plan year setup" at bounding box center [847, 144] width 88 height 12
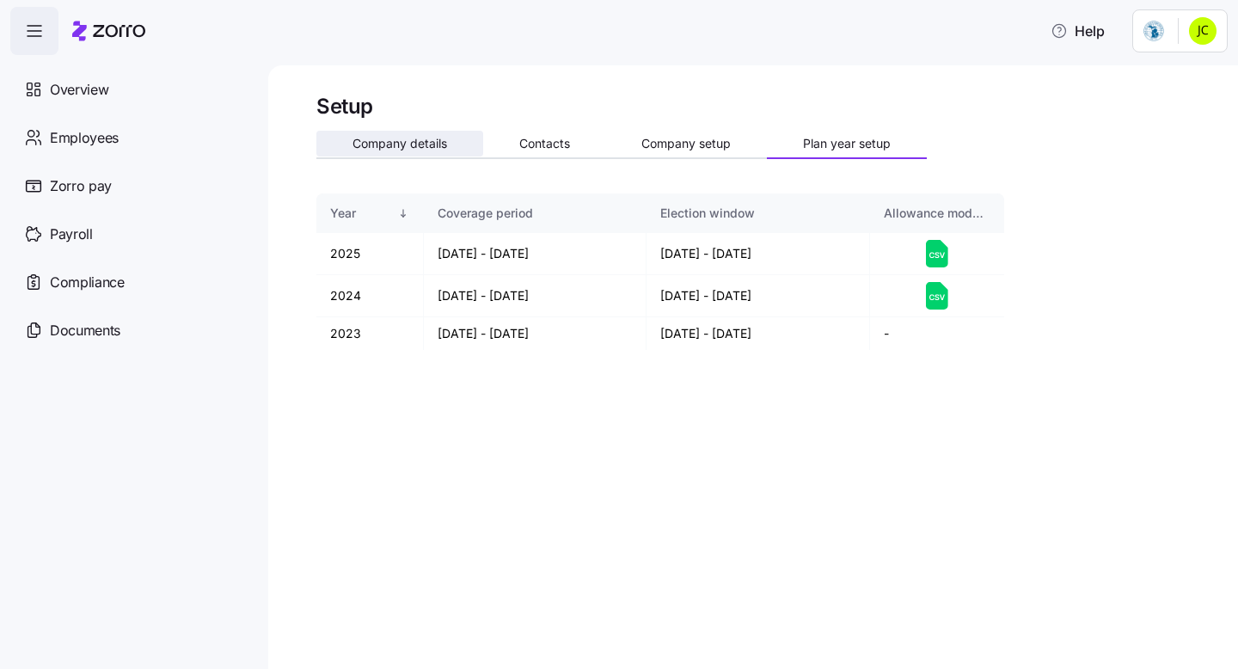
click at [388, 153] on button "Company details" at bounding box center [399, 144] width 167 height 26
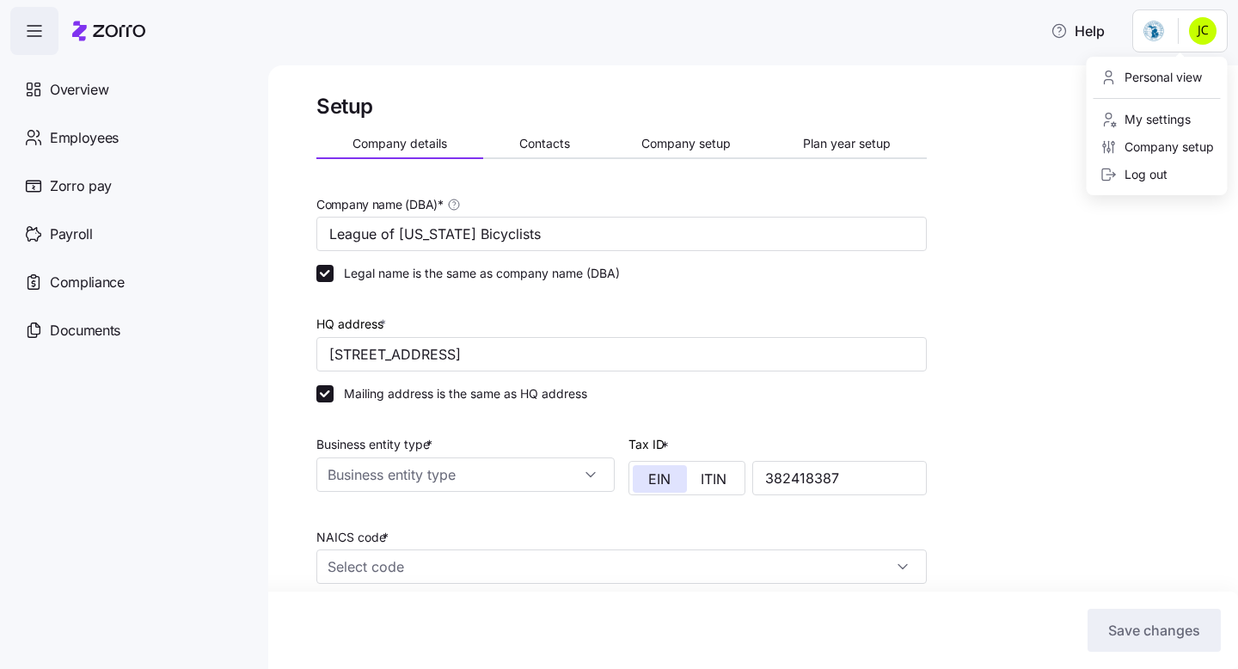
click at [1200, 25] on html "Help Overview Employees Zorro pay Payroll Compliance Documents Setup Company de…" at bounding box center [619, 329] width 1238 height 658
click at [1161, 116] on div "My settings" at bounding box center [1145, 119] width 90 height 19
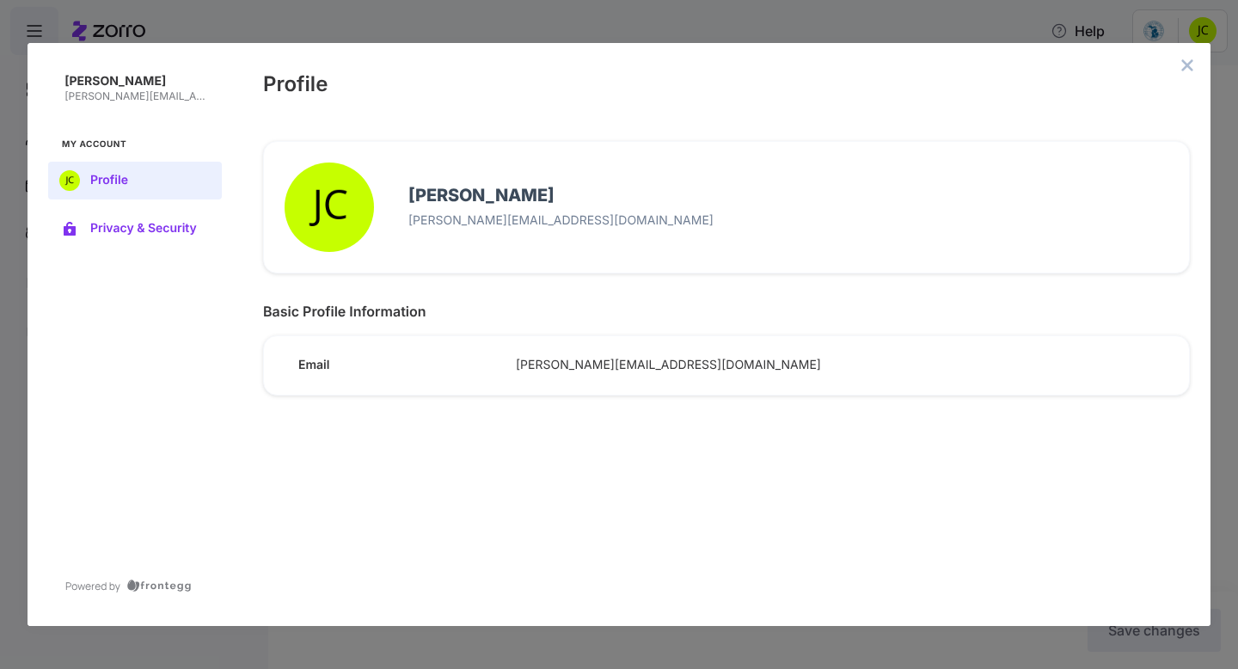
click at [127, 235] on button "Privacy & Security" at bounding box center [135, 229] width 174 height 38
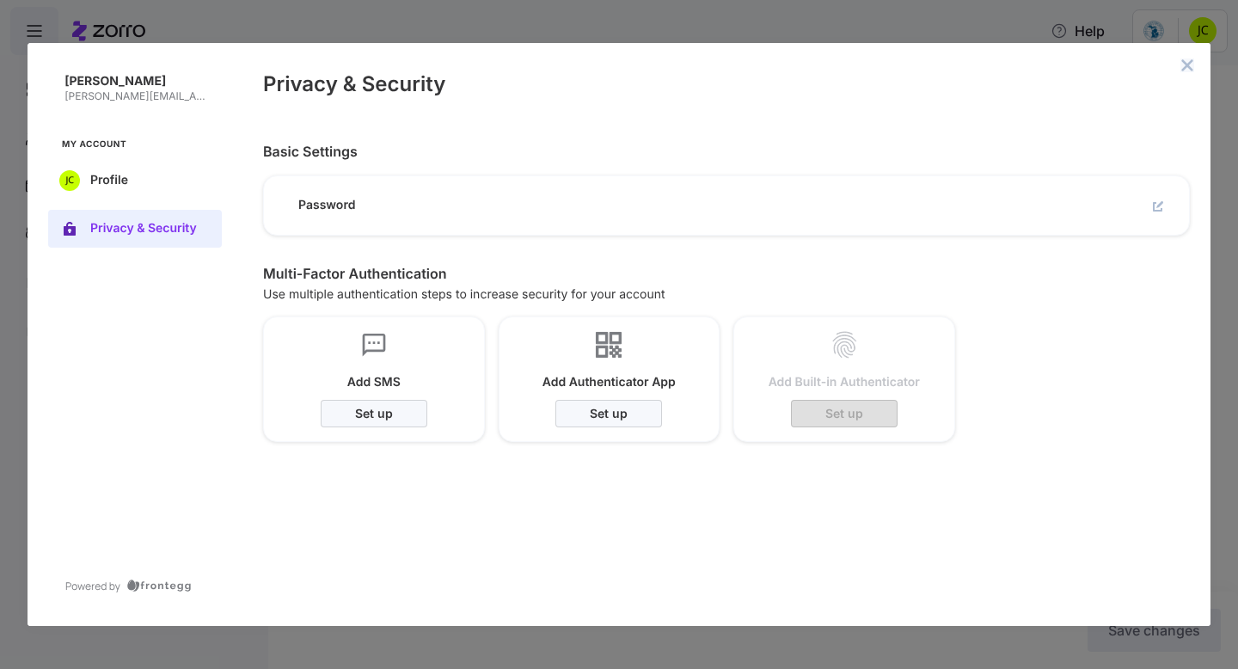
click at [1183, 65] on icon "close admin-box" at bounding box center [1187, 65] width 14 height 14
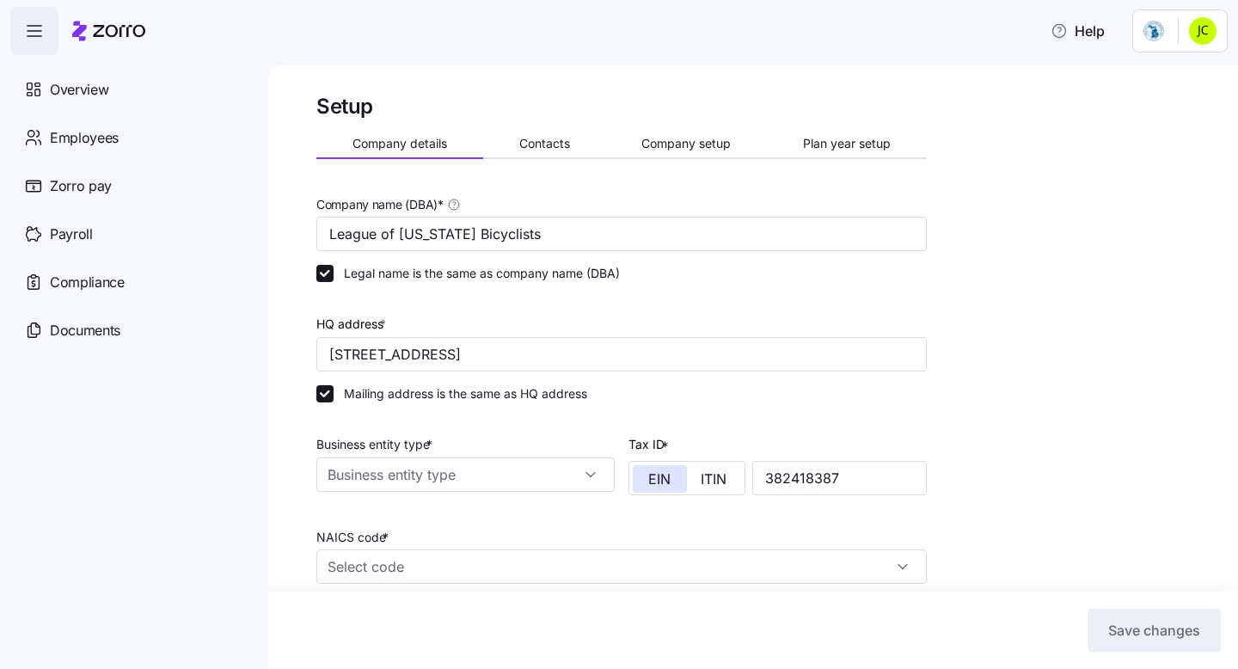
click at [1152, 31] on html "Help Overview Employees Zorro pay Payroll Compliance Documents Setup Company de…" at bounding box center [619, 329] width 1238 height 658
click at [1150, 76] on div "Personal view" at bounding box center [1150, 77] width 101 height 19
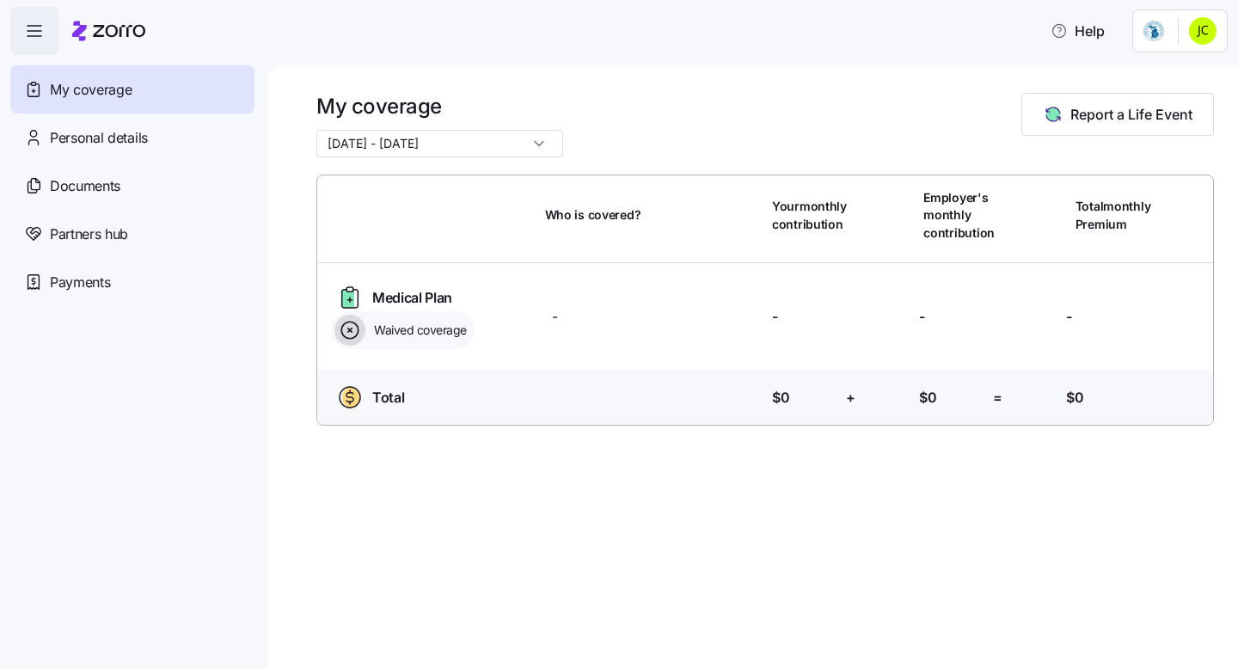
click at [1156, 31] on html "Help My coverage Personal details Documents Partners hub Payments My coverage […" at bounding box center [619, 329] width 1238 height 658
click at [1146, 72] on div "Admin view" at bounding box center [1144, 77] width 89 height 19
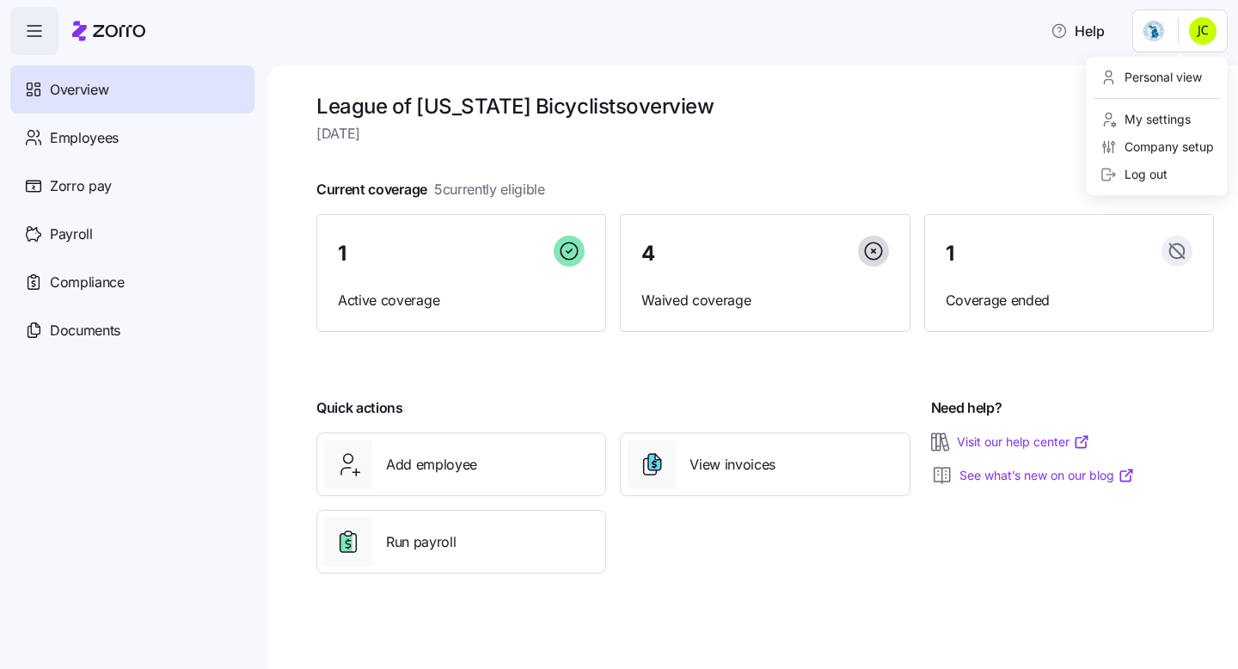
click at [1156, 37] on html "Help Overview Employees Zorro pay Payroll Compliance Documents League of [US_ST…" at bounding box center [619, 329] width 1238 height 658
click at [91, 136] on html "Help Overview Employees Zorro pay Payroll Compliance Documents League of [US_ST…" at bounding box center [619, 329] width 1238 height 658
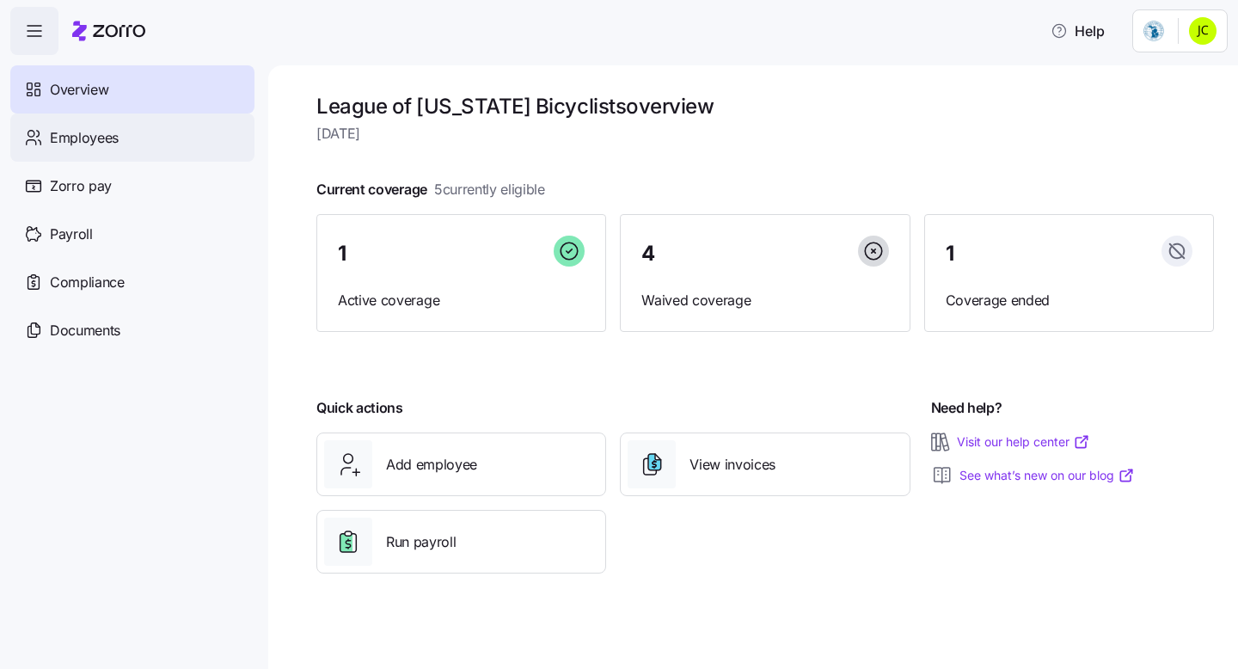
click at [88, 133] on span "Employees" at bounding box center [84, 137] width 69 height 21
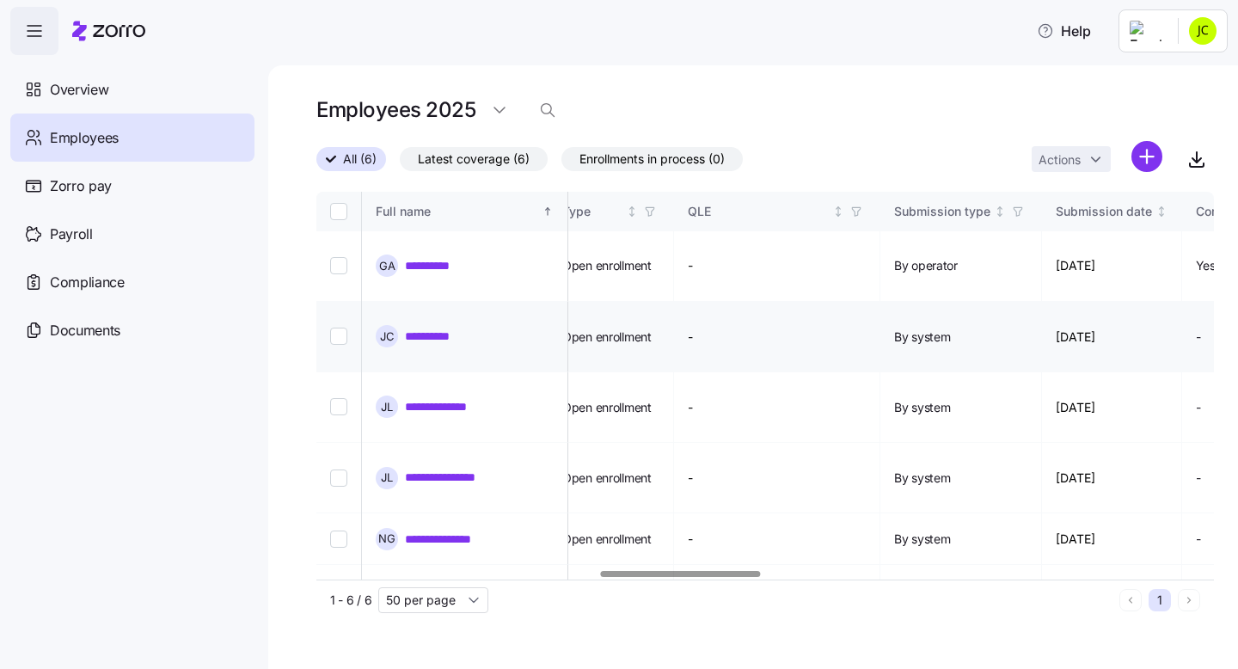
scroll to position [0, 1590]
click at [471, 468] on link "**********" at bounding box center [457, 476] width 105 height 17
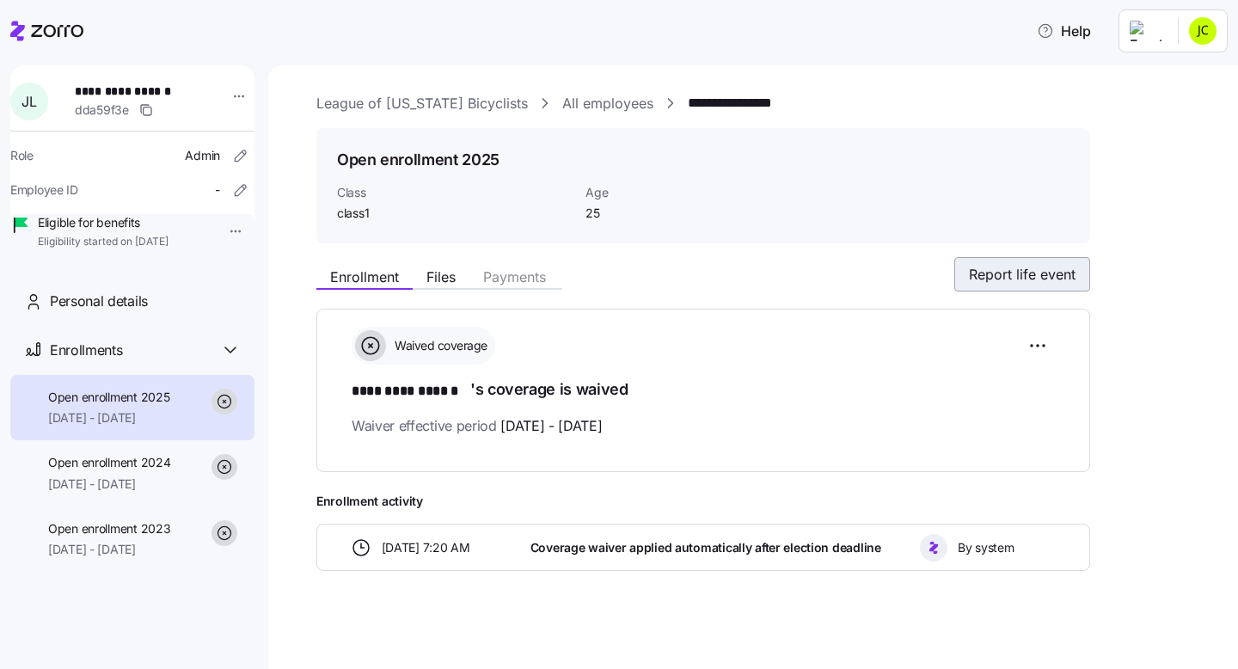
click at [1027, 278] on span "Report life event" at bounding box center [1022, 274] width 107 height 21
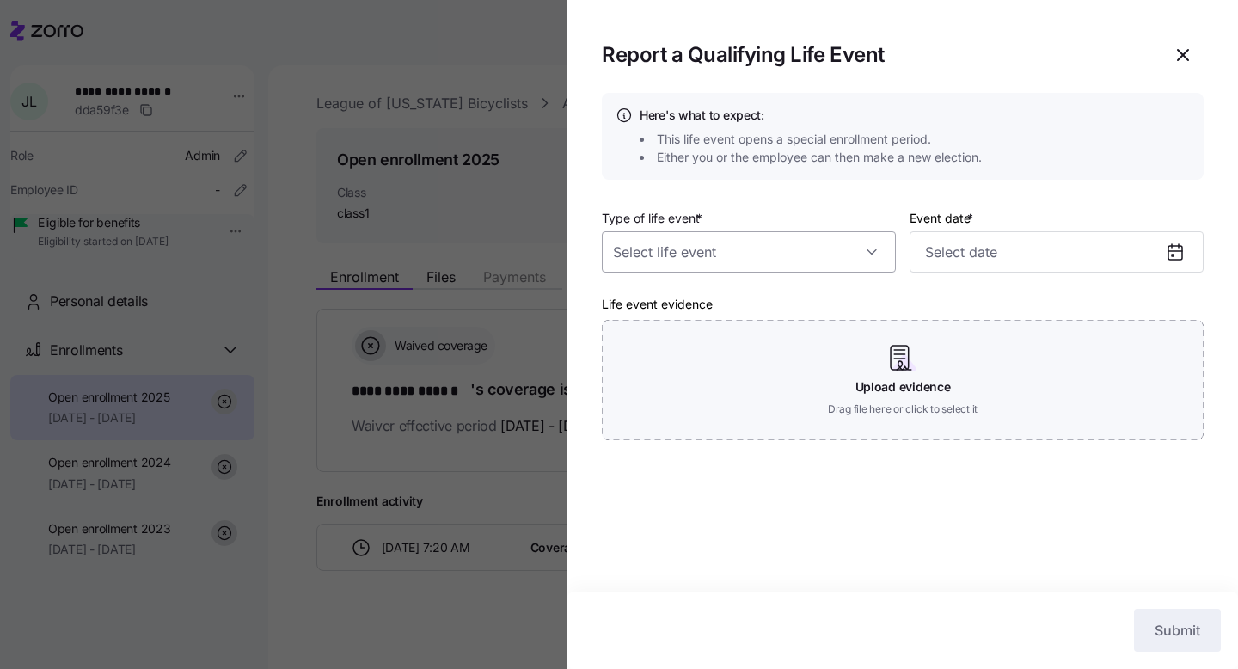
click at [874, 251] on input "Type of life event *" at bounding box center [749, 251] width 294 height 41
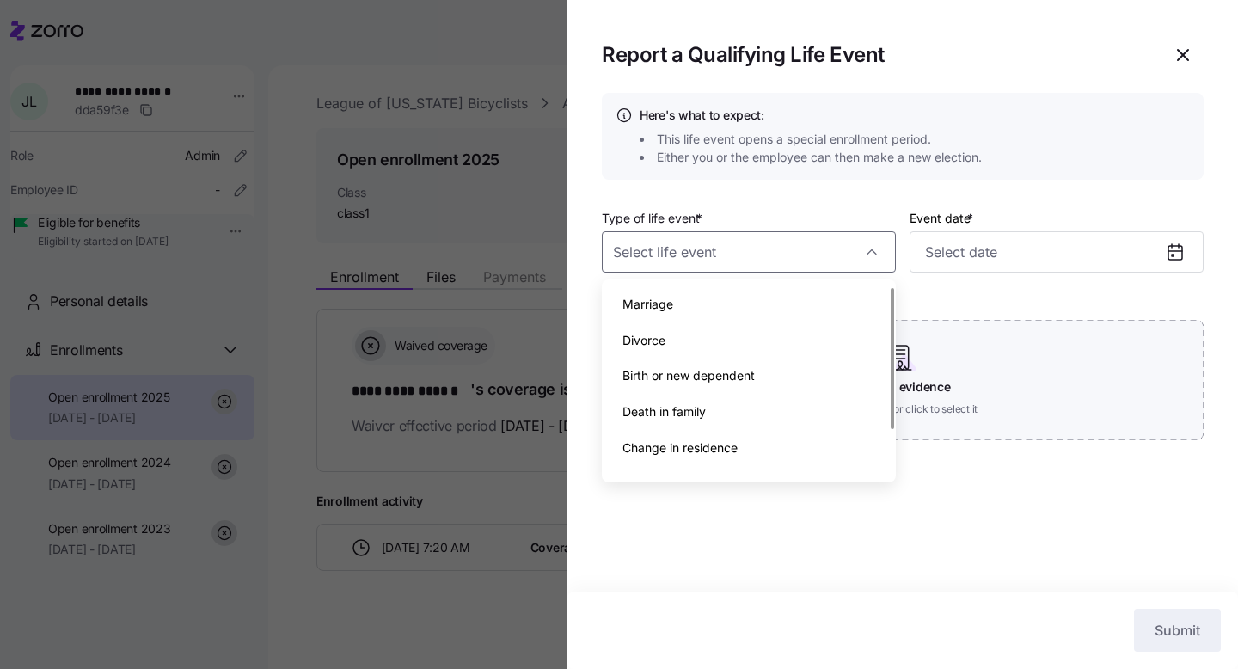
scroll to position [62, 0]
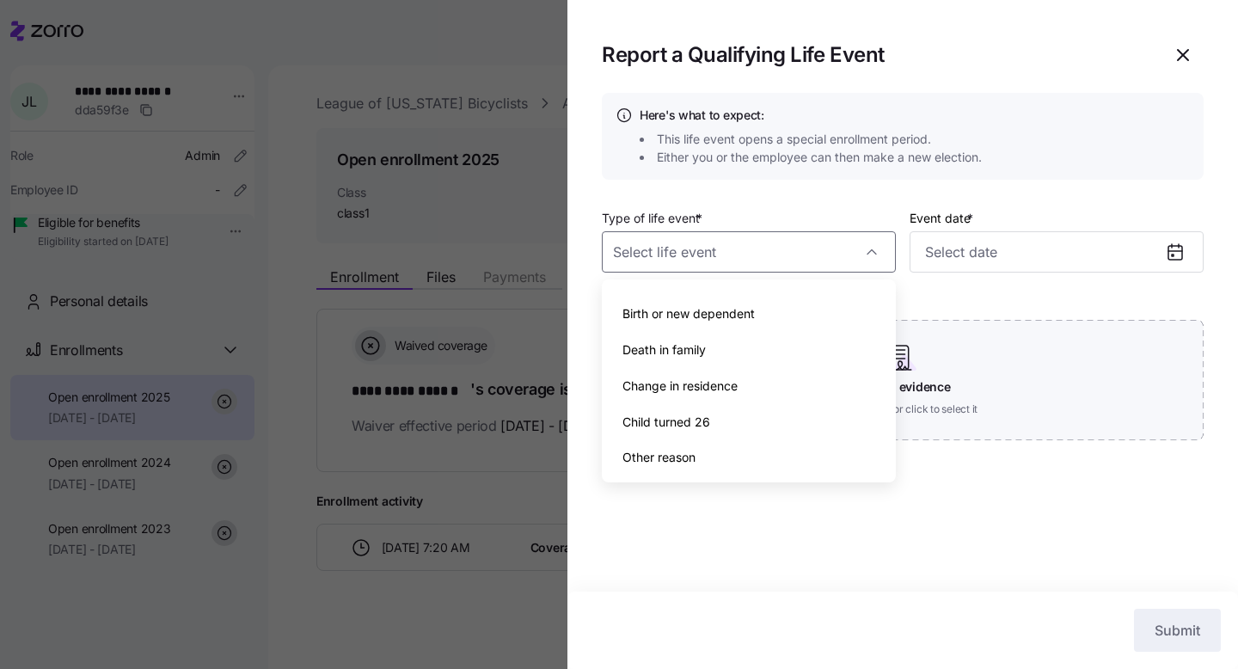
click at [1087, 484] on div "Here's what to expect: This life event opens a special enrollment period. Eithe…" at bounding box center [902, 342] width 670 height 498
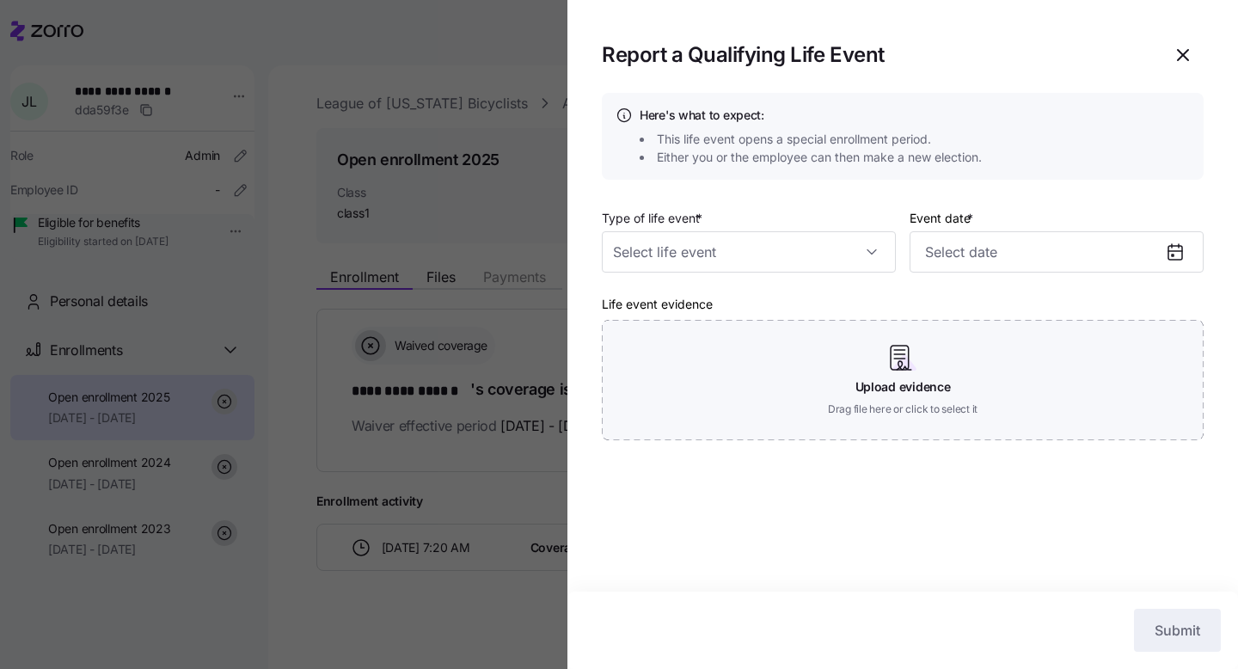
drag, startPoint x: 1180, startPoint y: 50, endPoint x: 1106, endPoint y: 68, distance: 76.1
click at [1180, 50] on icon "button" at bounding box center [1182, 55] width 21 height 21
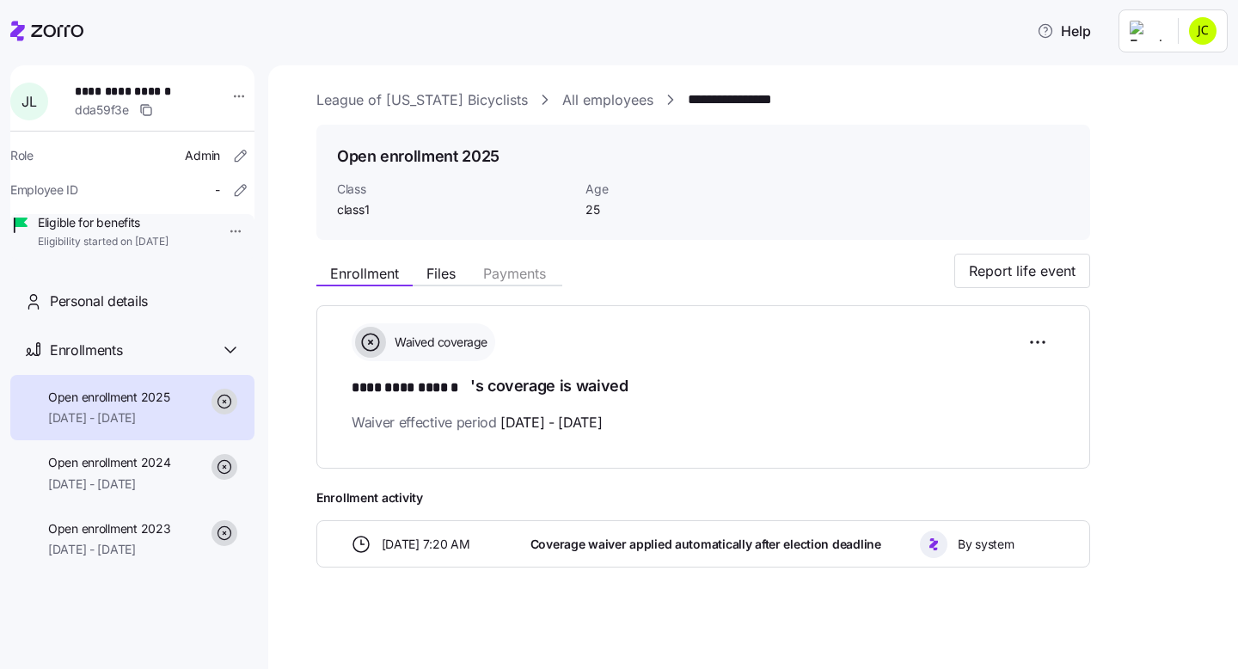
scroll to position [0, 0]
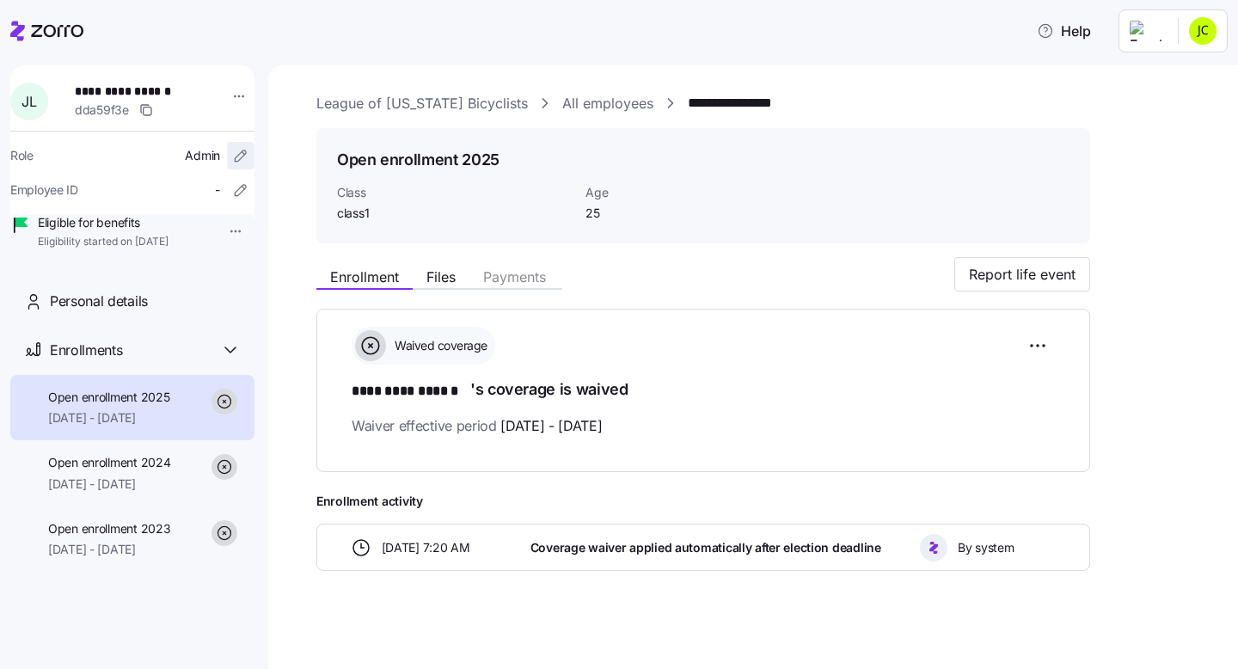
click at [232, 155] on icon "button" at bounding box center [240, 155] width 17 height 17
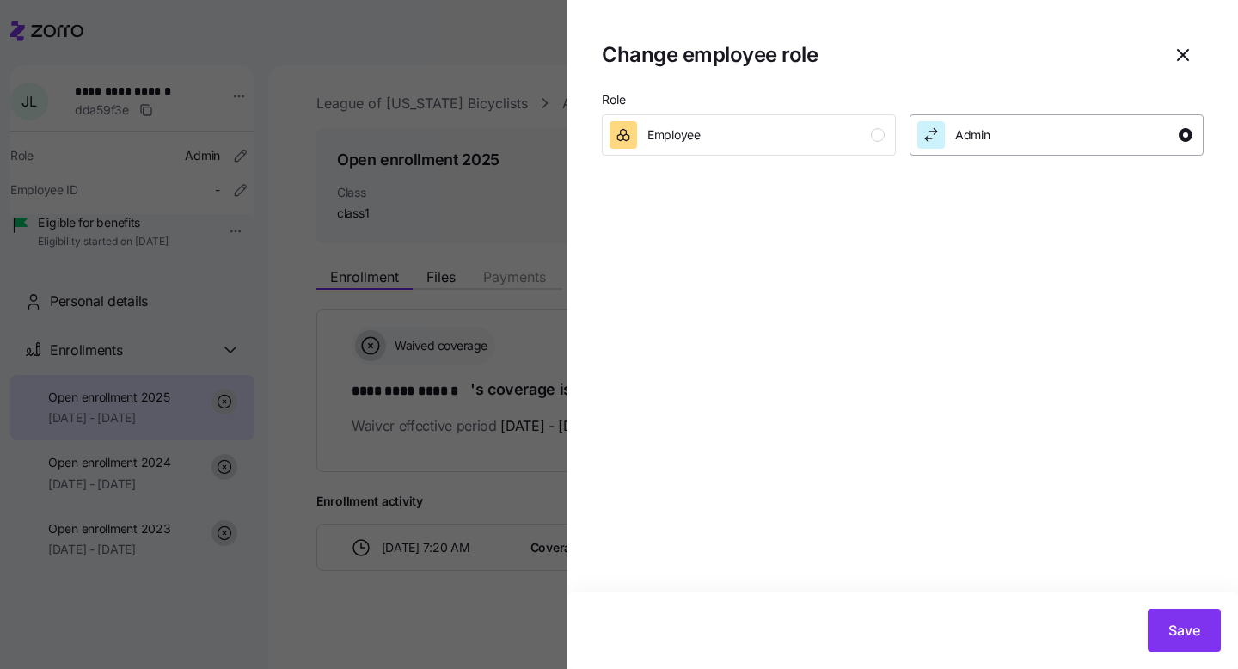
click at [1183, 134] on div "button" at bounding box center [1185, 135] width 14 height 14
click at [884, 131] on button "Employee" at bounding box center [749, 134] width 294 height 41
click at [1176, 621] on span "Save" at bounding box center [1184, 630] width 32 height 21
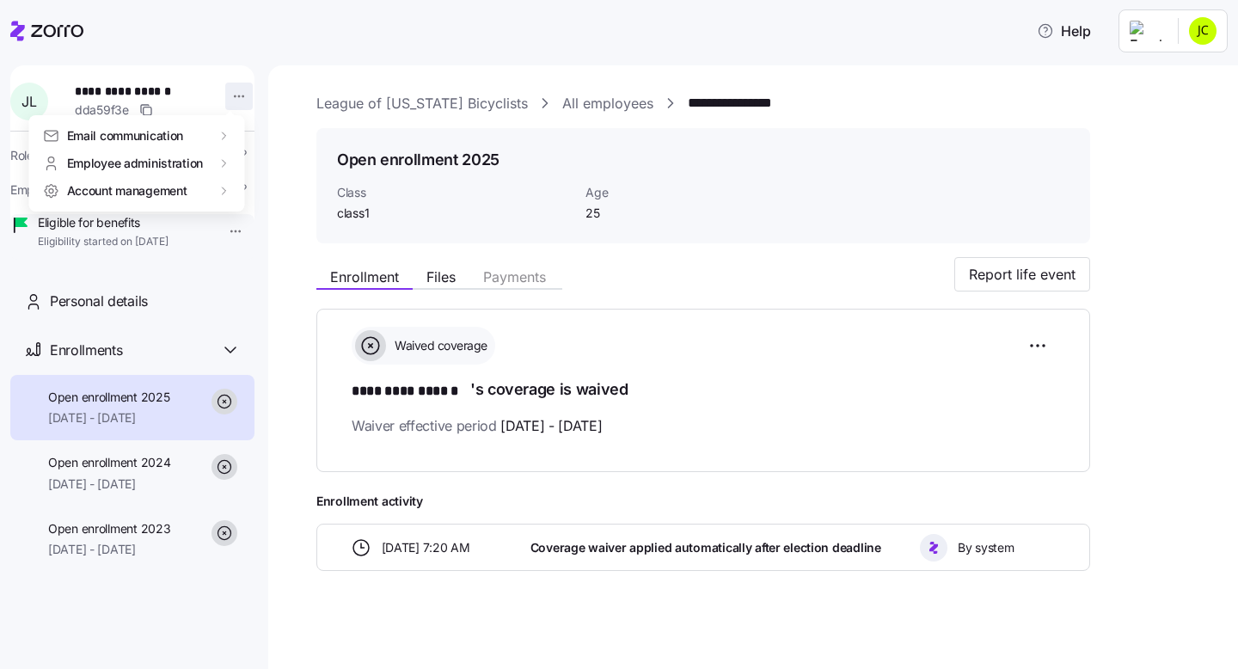
click at [232, 94] on html "**********" at bounding box center [619, 329] width 1238 height 658
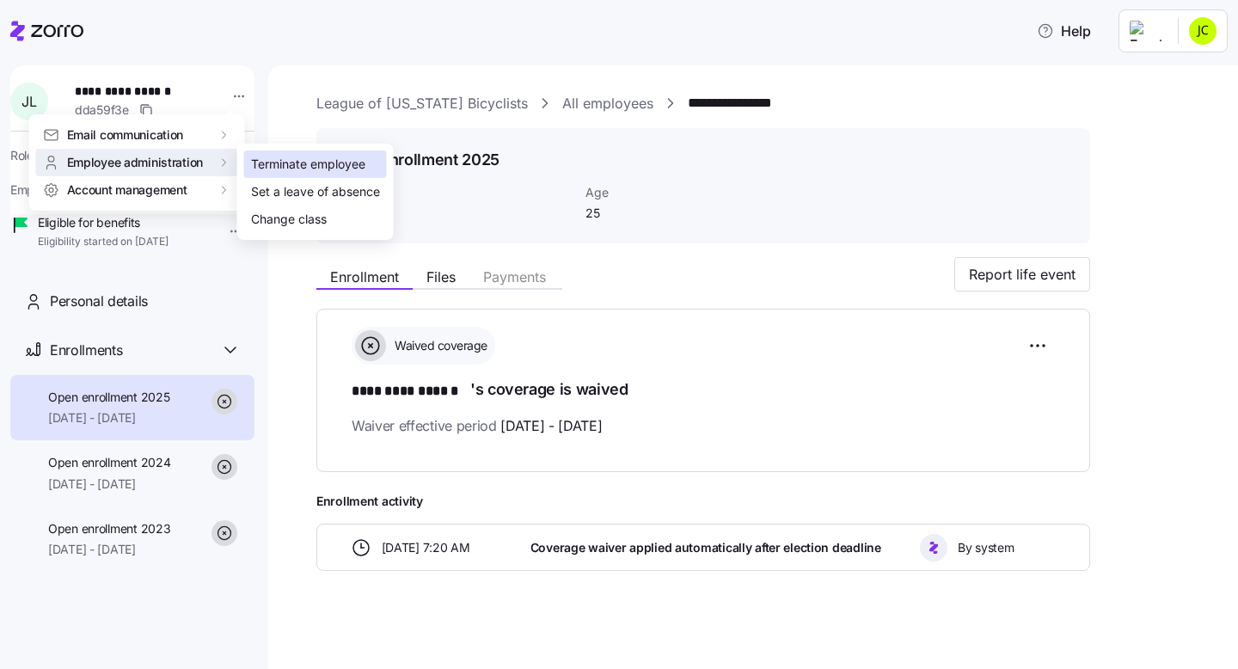
click at [287, 162] on div "Terminate employee" at bounding box center [308, 164] width 114 height 19
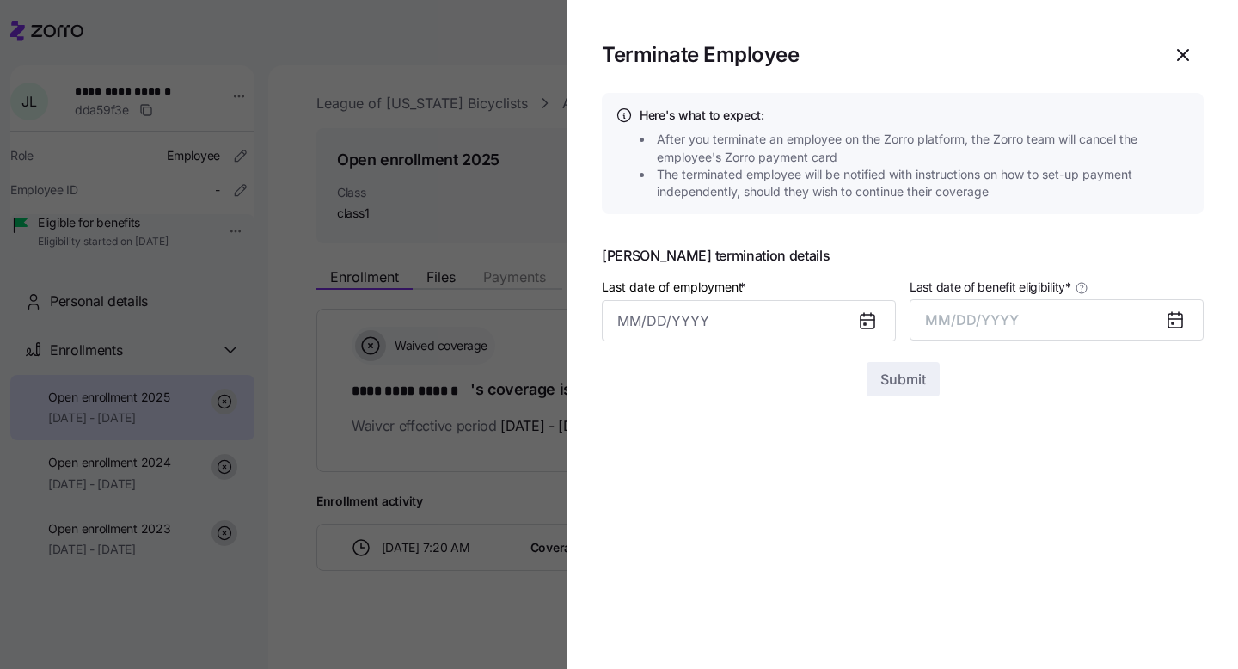
click at [877, 321] on icon at bounding box center [867, 320] width 21 height 21
click at [860, 320] on icon at bounding box center [867, 322] width 14 height 14
click at [680, 317] on input "Last date of employment *" at bounding box center [749, 320] width 294 height 41
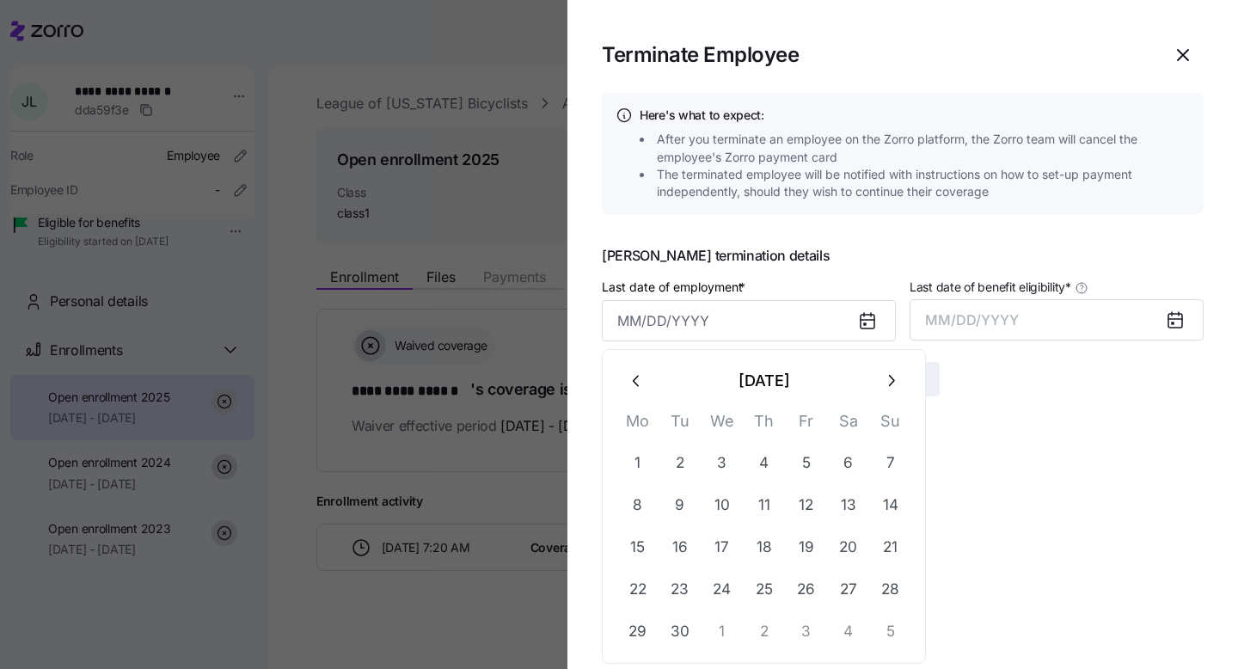
click at [639, 376] on icon "button" at bounding box center [636, 380] width 19 height 19
click at [639, 377] on icon "button" at bounding box center [636, 380] width 19 height 19
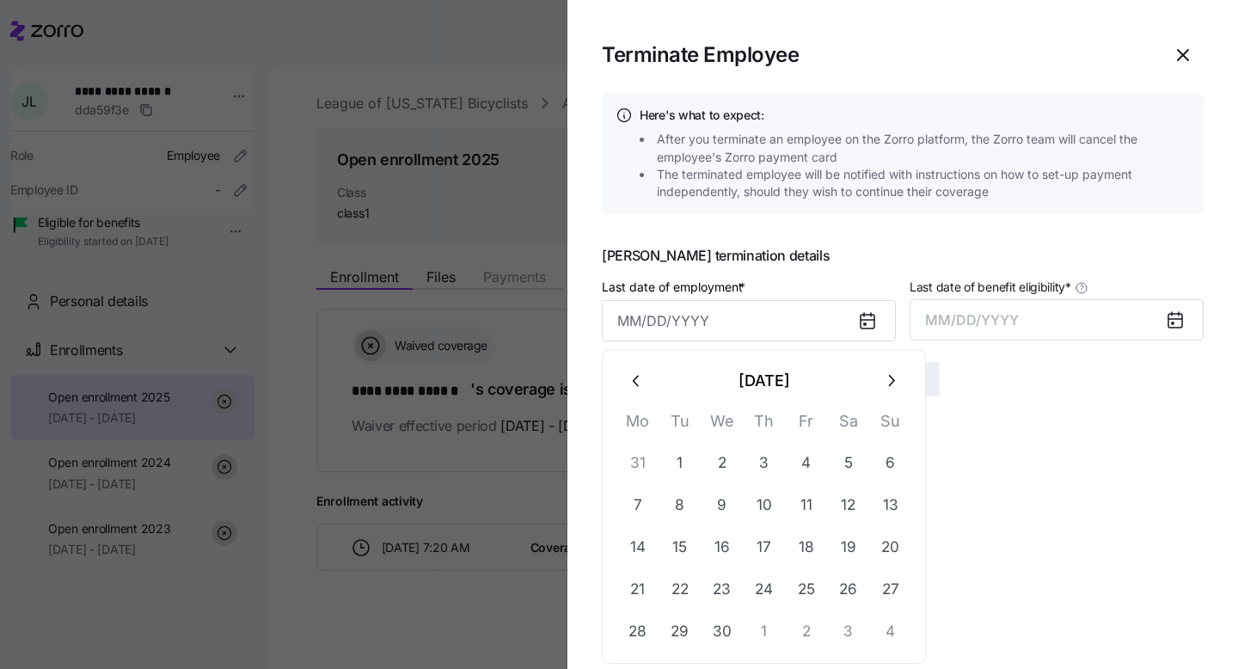
click at [639, 377] on icon "button" at bounding box center [636, 380] width 19 height 19
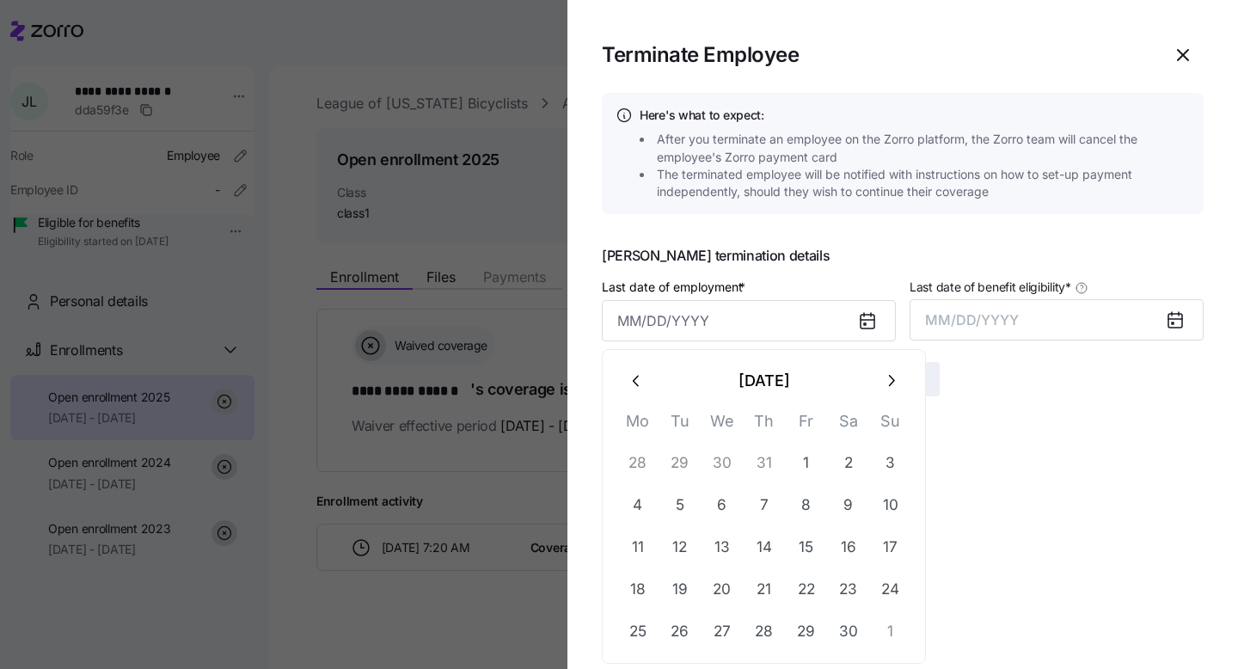
click at [639, 377] on icon "button" at bounding box center [636, 380] width 19 height 19
click at [884, 380] on icon "button" at bounding box center [890, 380] width 19 height 19
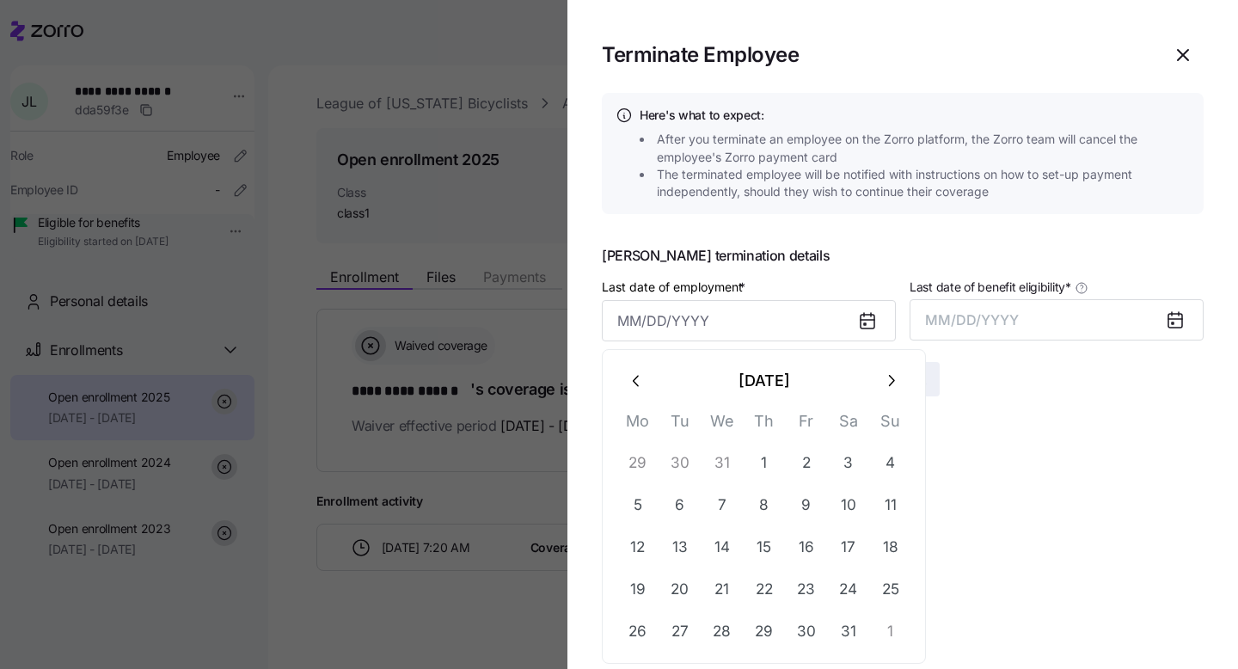
click at [884, 380] on icon "button" at bounding box center [890, 380] width 19 height 19
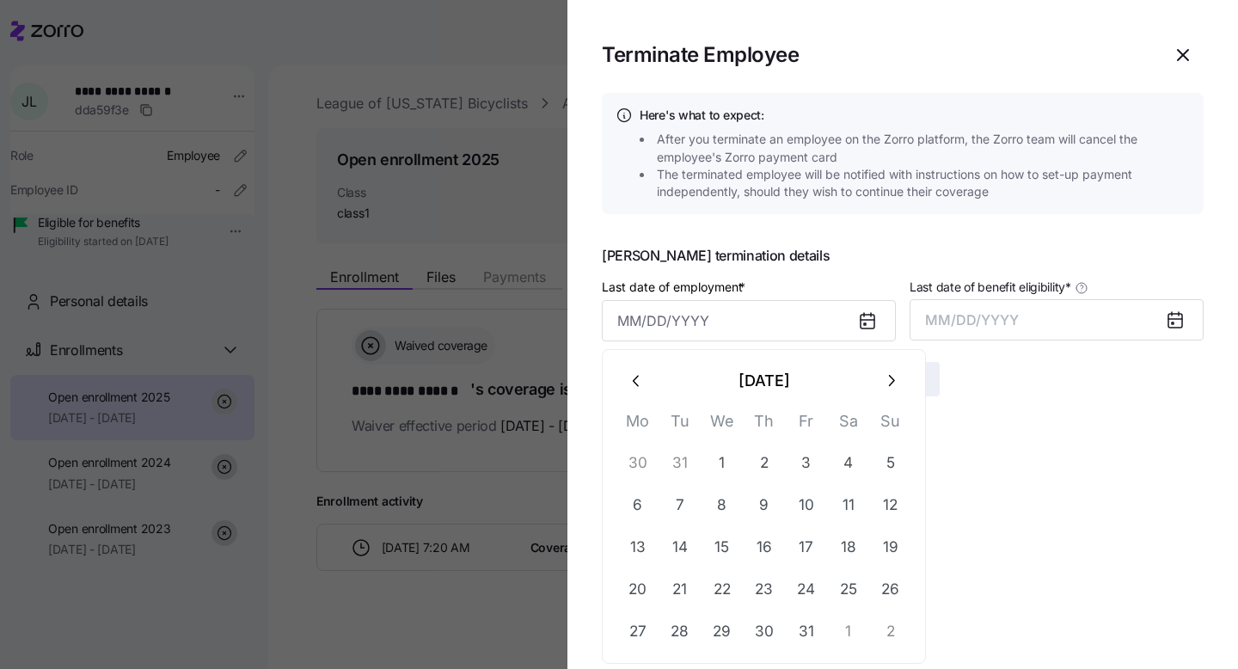
click at [884, 380] on icon "button" at bounding box center [890, 380] width 19 height 19
click at [810, 633] on button "28" at bounding box center [805, 630] width 41 height 41
type input "[DATE]"
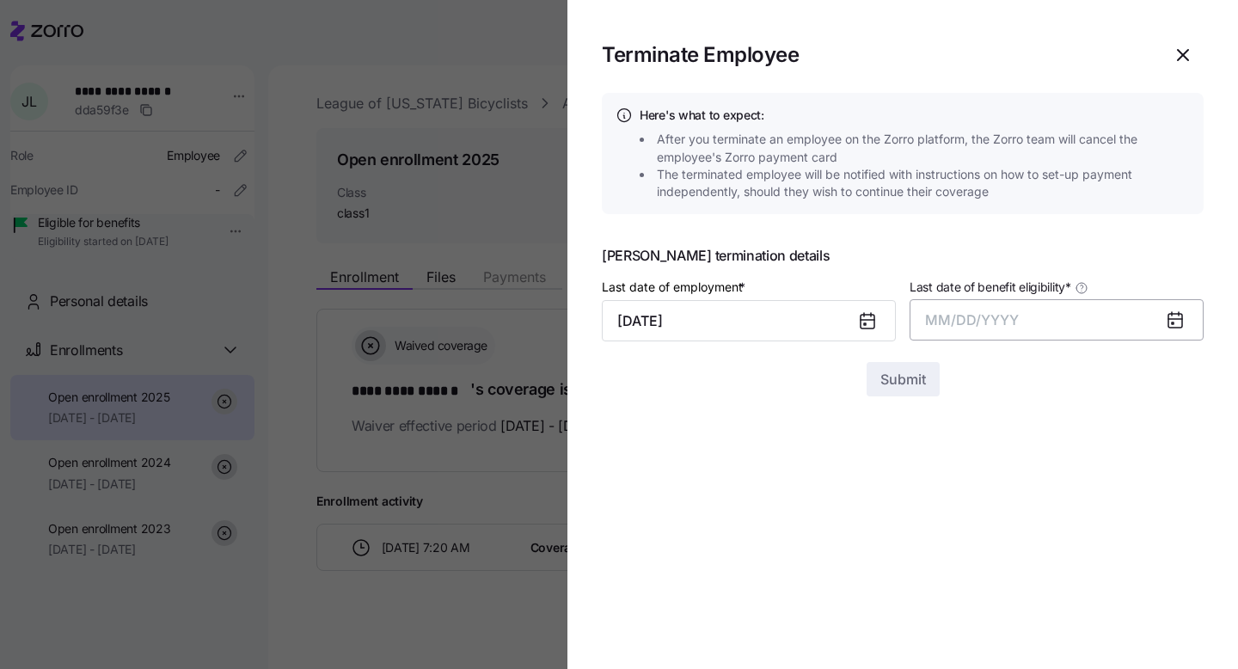
click at [971, 318] on span "MM/DD/YYYY" at bounding box center [972, 319] width 94 height 17
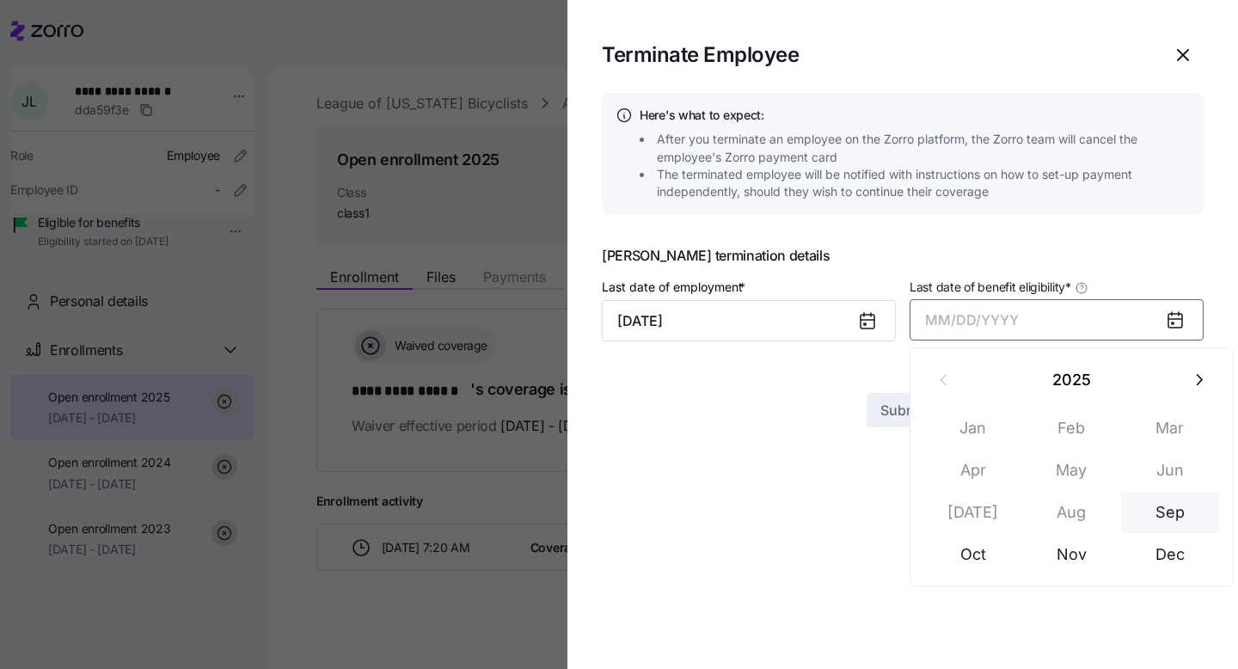
click at [1172, 510] on button "Sep" at bounding box center [1170, 512] width 98 height 41
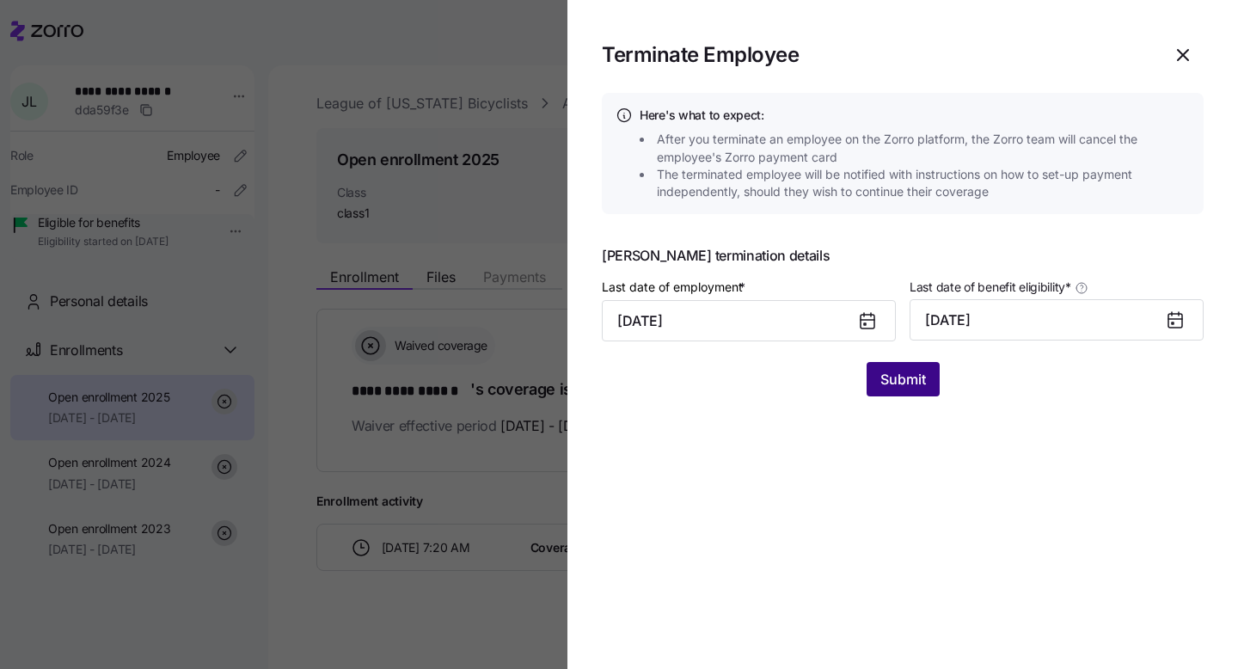
click at [908, 378] on span "Submit" at bounding box center [903, 379] width 46 height 21
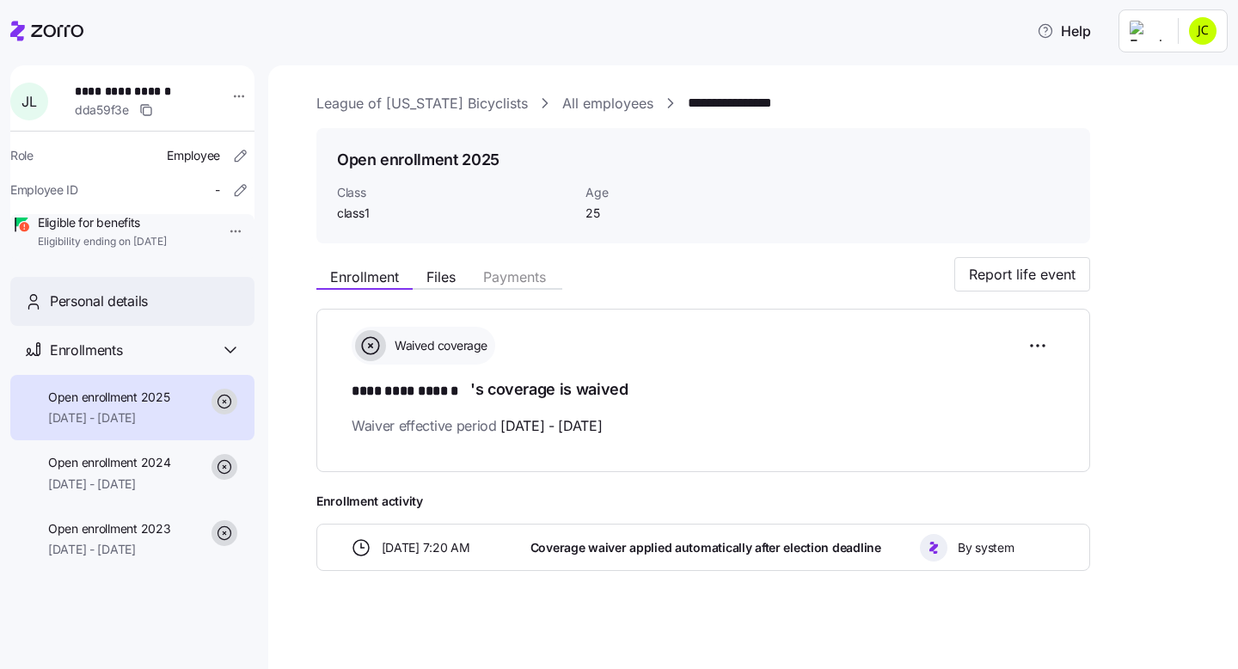
click at [119, 312] on span "Personal details" at bounding box center [99, 300] width 98 height 21
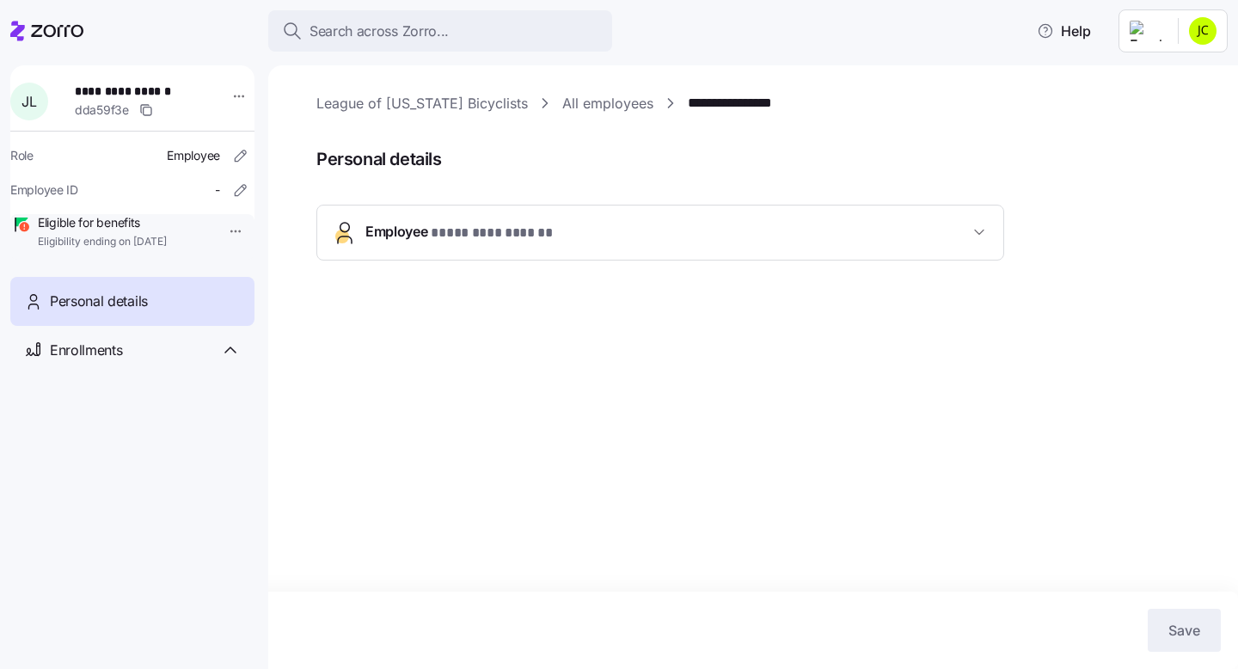
click at [449, 236] on span "**********" at bounding box center [493, 233] width 125 height 21
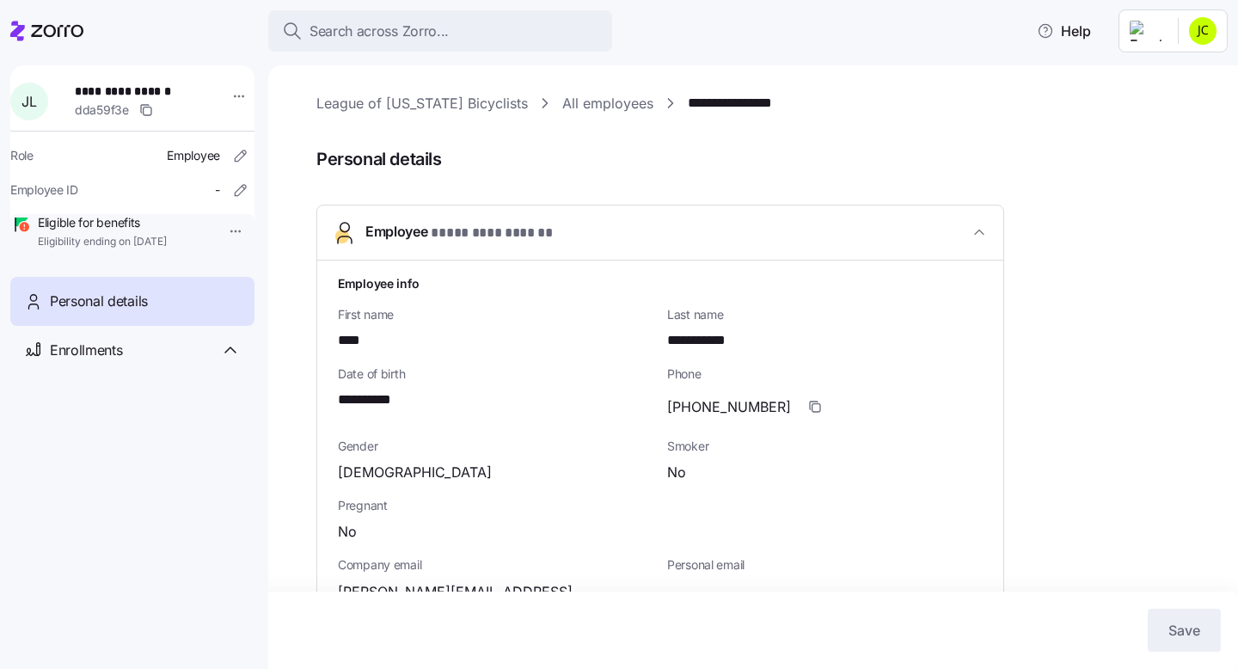
drag, startPoint x: 972, startPoint y: 229, endPoint x: 931, endPoint y: 219, distance: 42.5
click at [972, 229] on icon "button" at bounding box center [978, 231] width 17 height 17
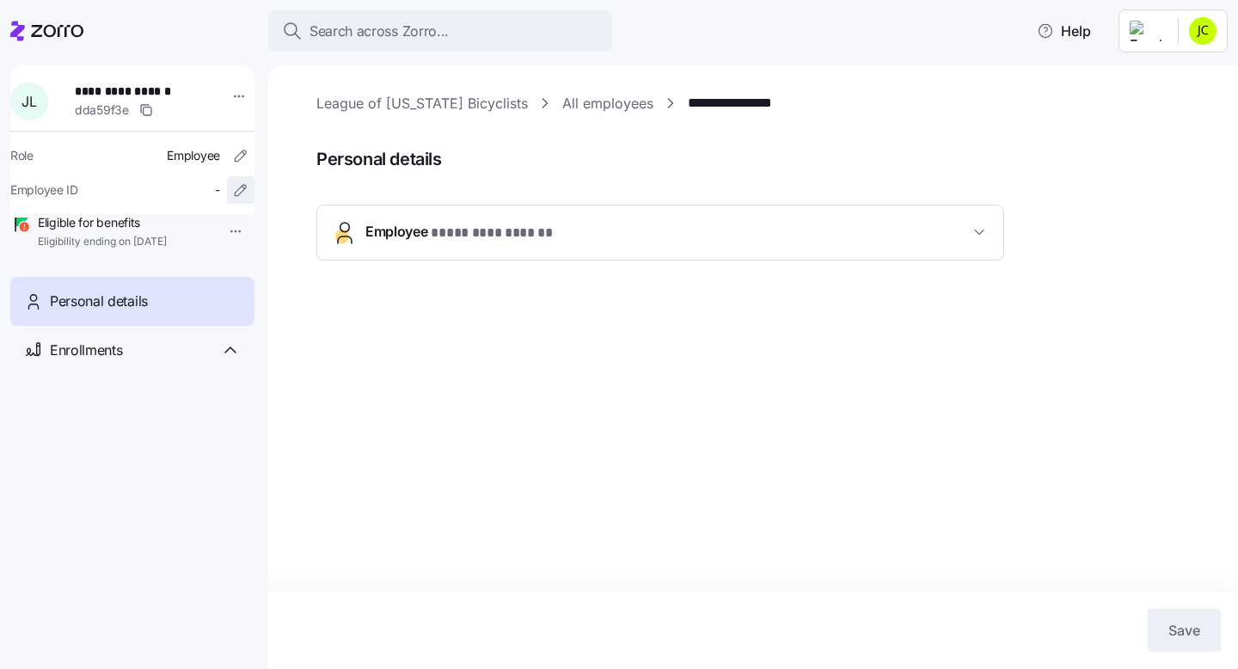
click at [232, 189] on icon "button" at bounding box center [240, 189] width 17 height 17
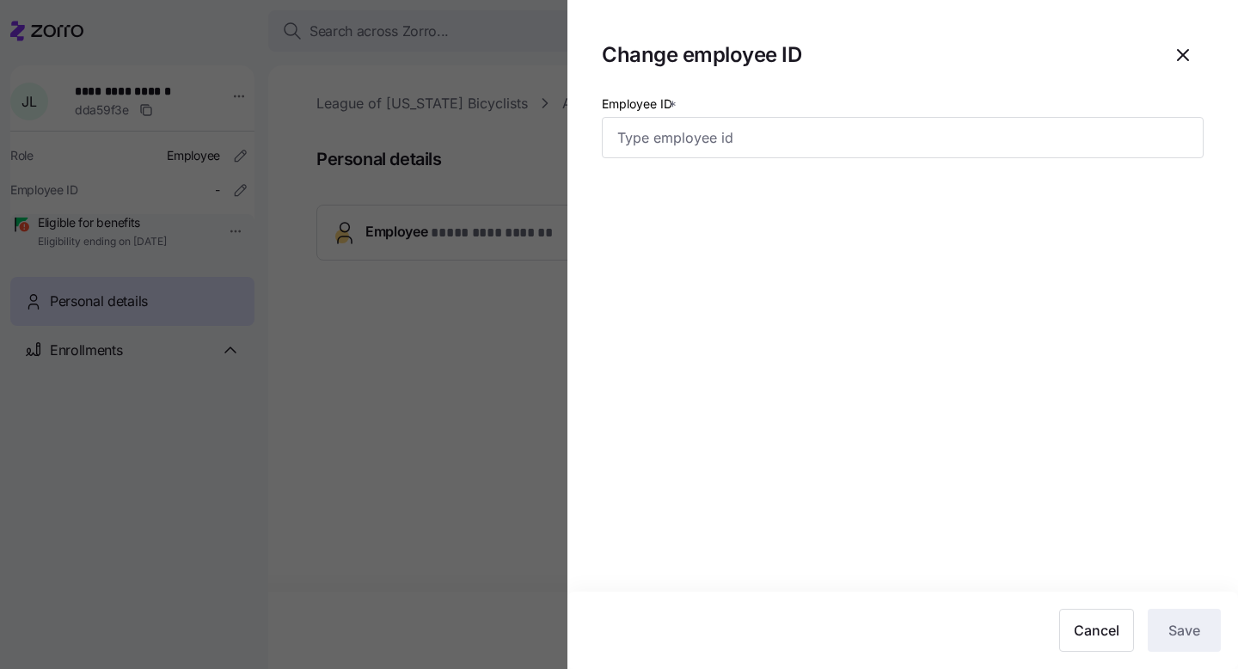
click at [1181, 53] on icon "button" at bounding box center [1182, 55] width 10 height 10
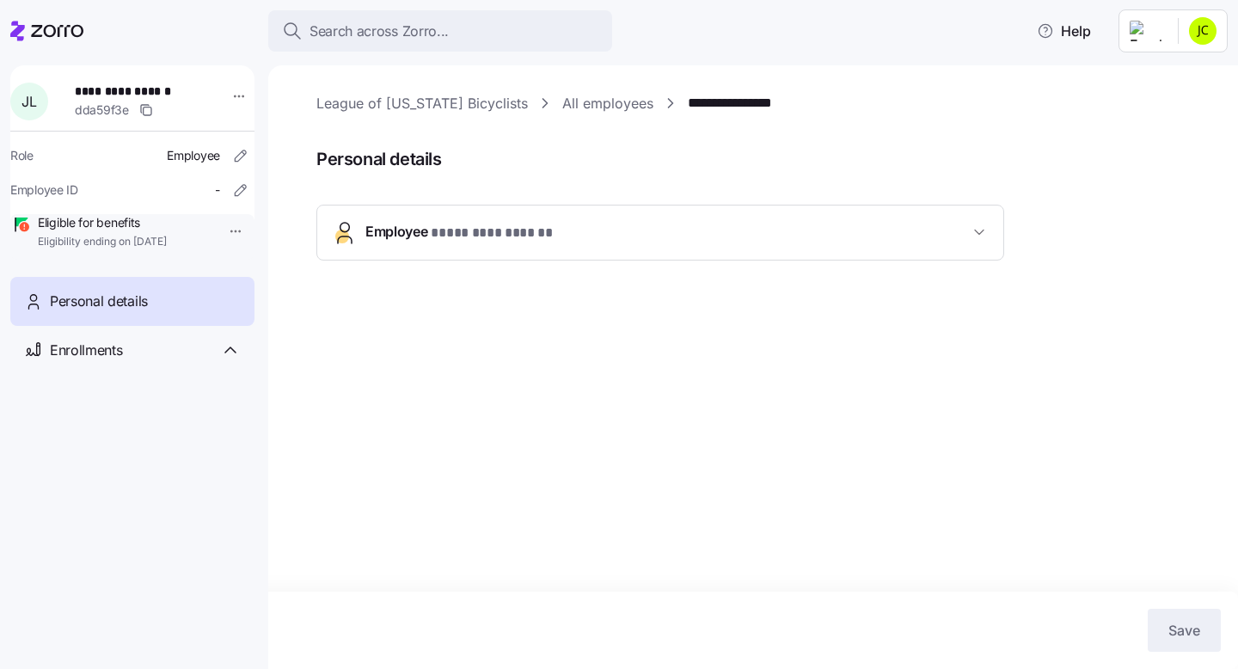
click at [1204, 31] on html "**********" at bounding box center [619, 329] width 1238 height 658
click at [1149, 133] on div "Log out" at bounding box center [1133, 132] width 67 height 19
